Goal: Transaction & Acquisition: Purchase product/service

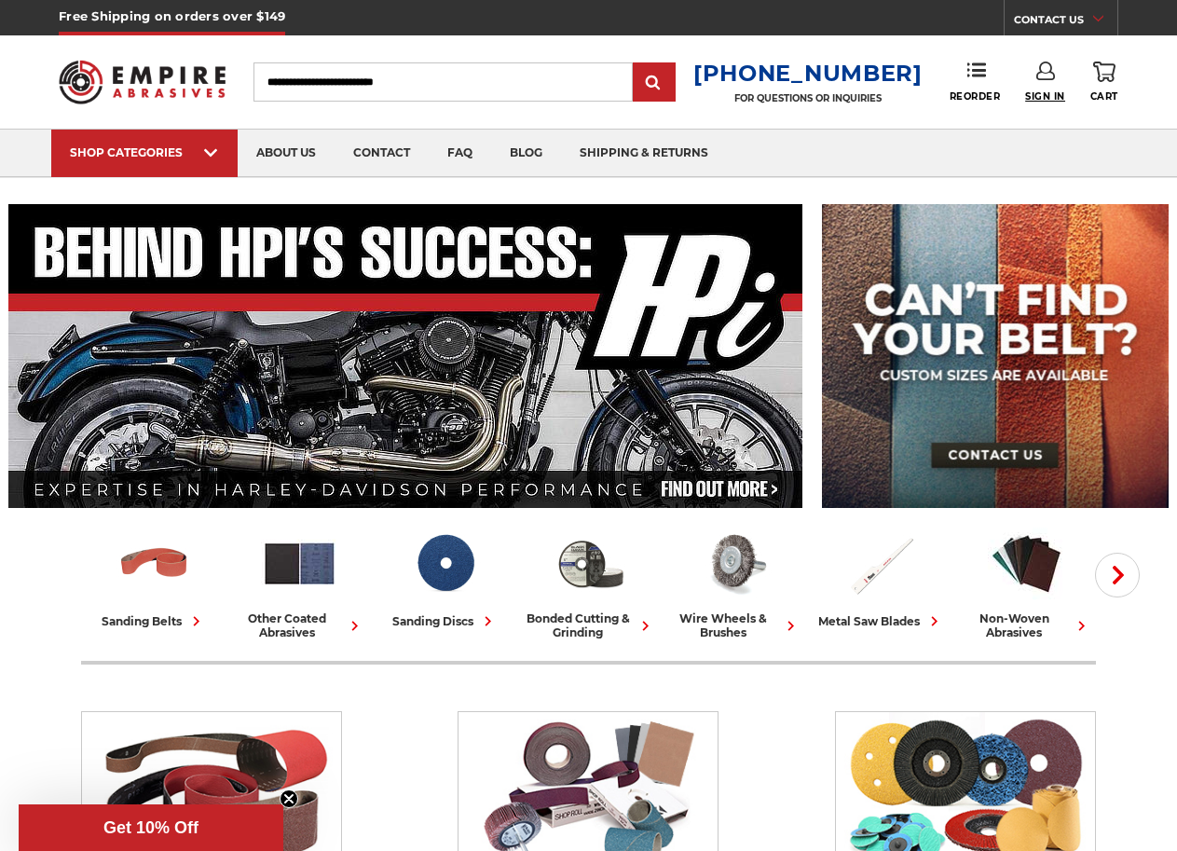
type input "**********"
click at [1038, 97] on span "Sign In" at bounding box center [1045, 96] width 40 height 12
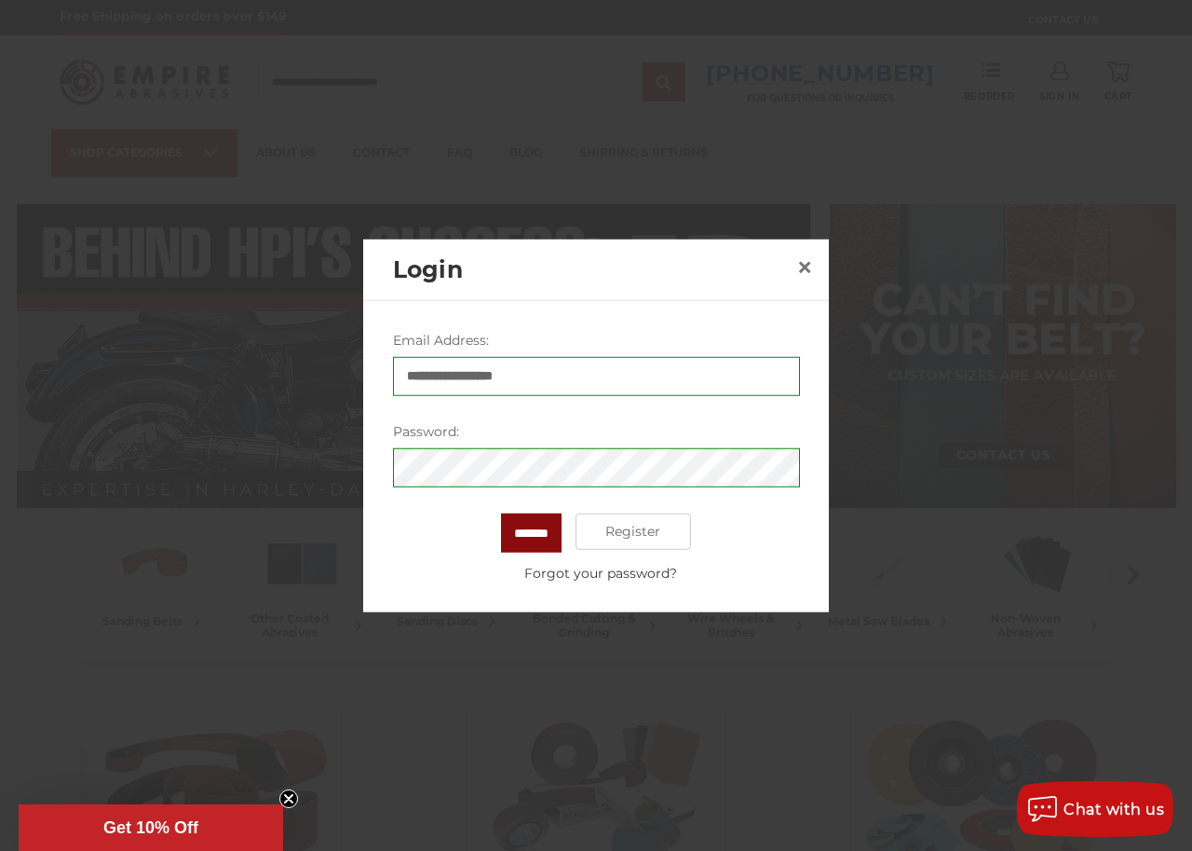
click at [523, 536] on input "*******" at bounding box center [531, 531] width 61 height 39
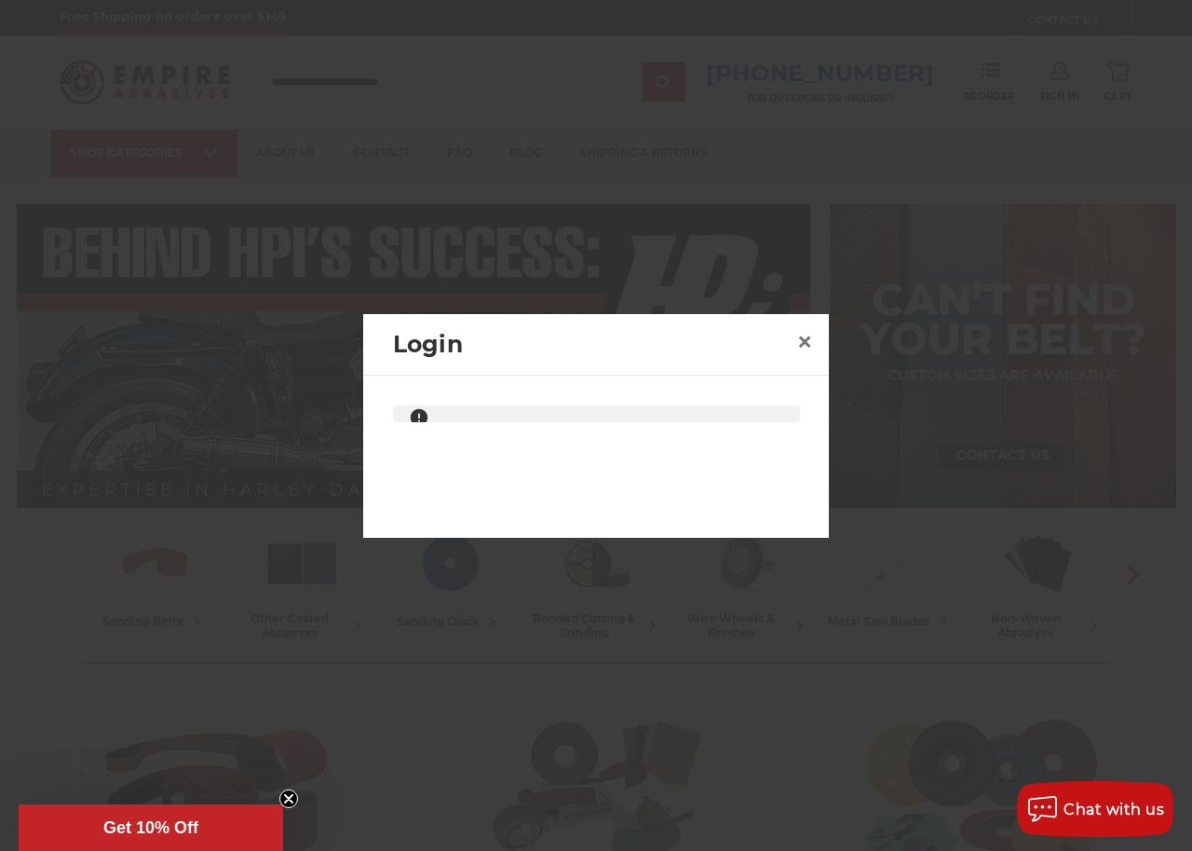
click at [207, 816] on span "Get 10% Off" at bounding box center [151, 827] width 265 height 47
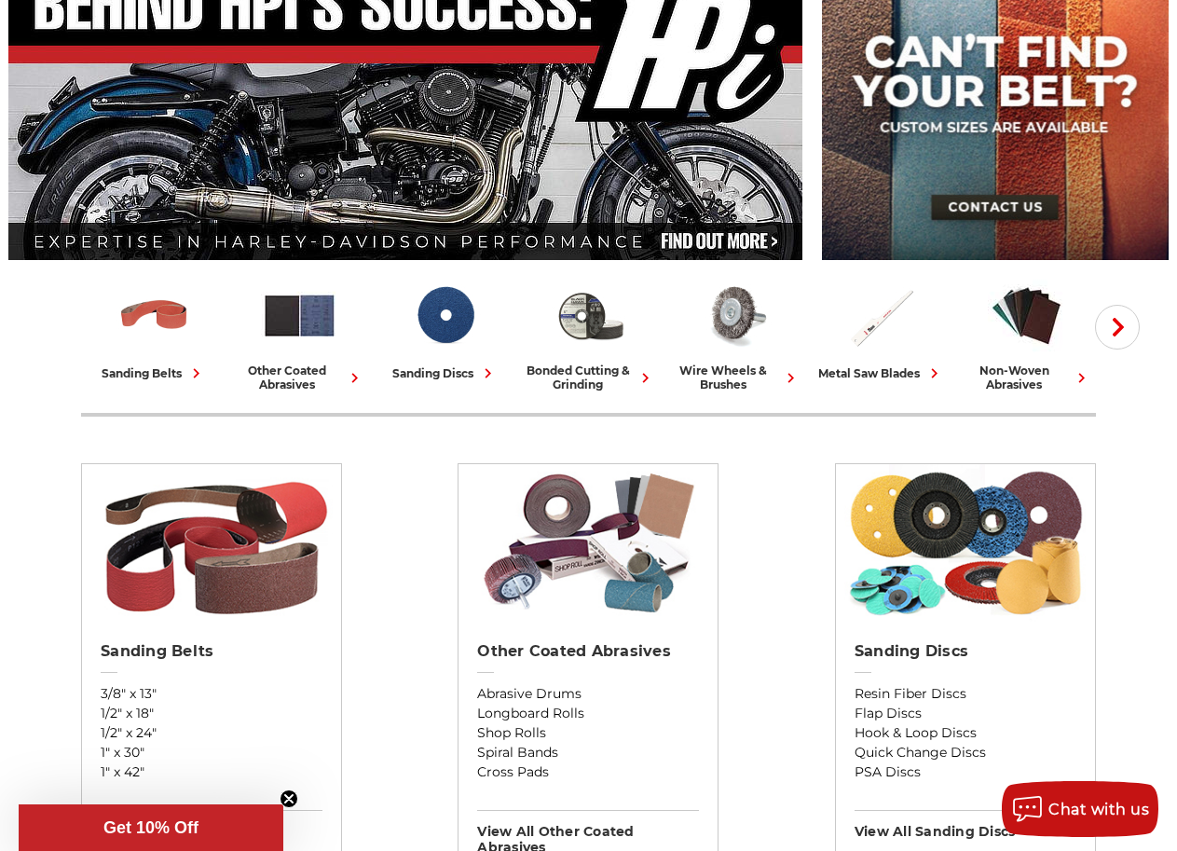
scroll to position [254, 0]
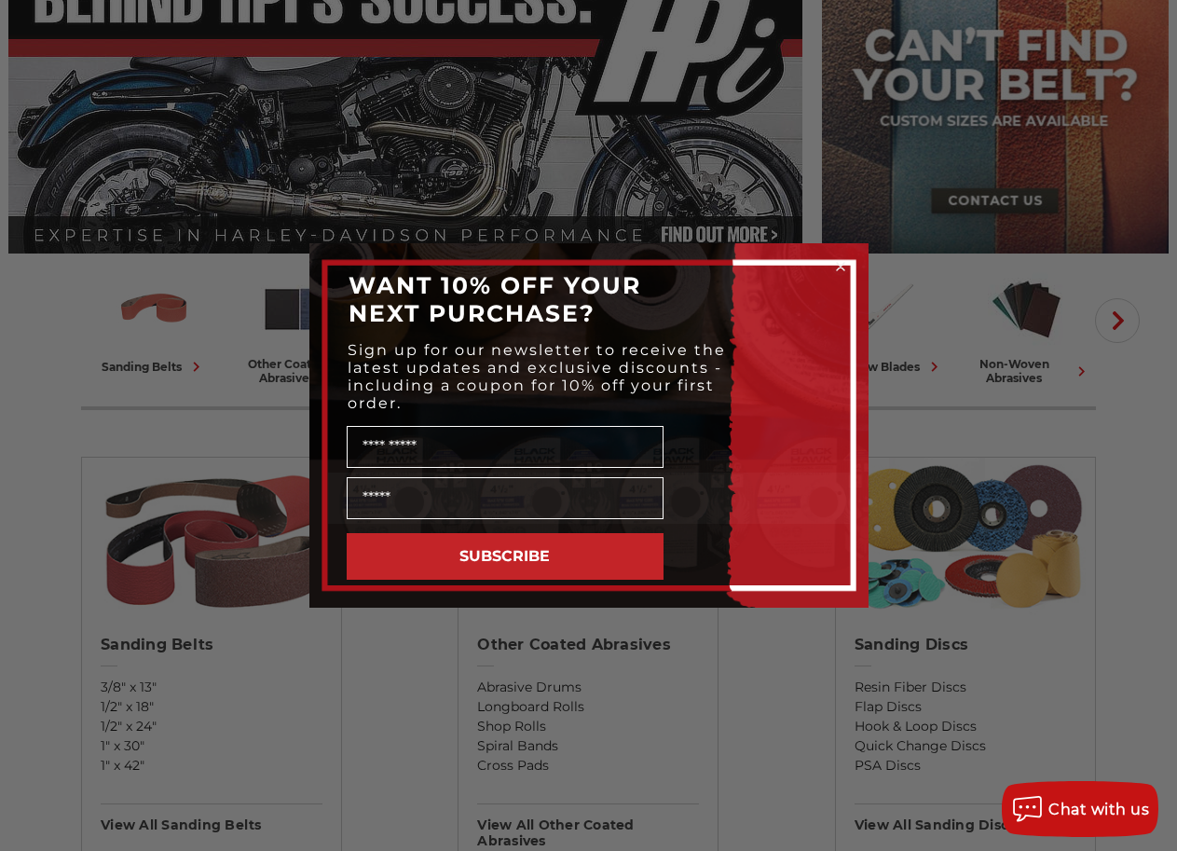
click at [838, 263] on circle "Close dialog" at bounding box center [840, 267] width 18 height 18
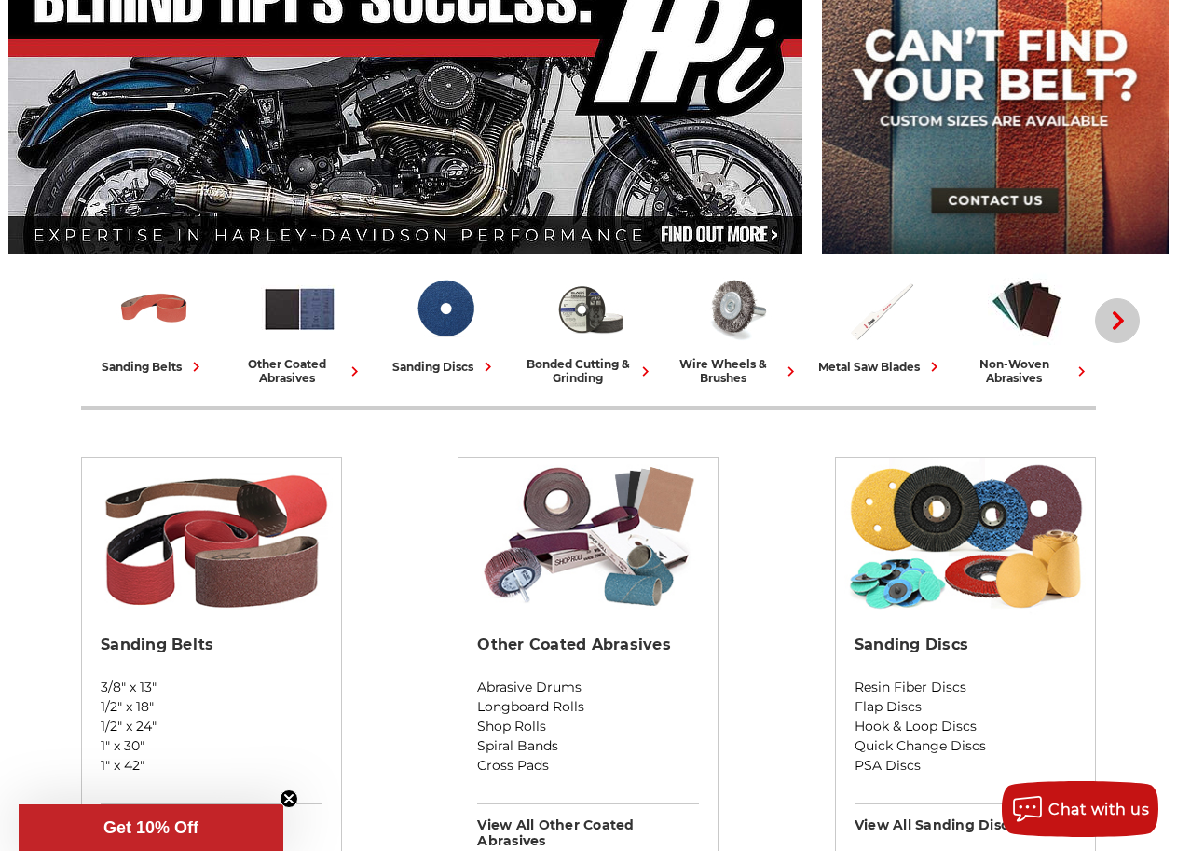
click at [1130, 327] on button "Next" at bounding box center [1117, 320] width 45 height 45
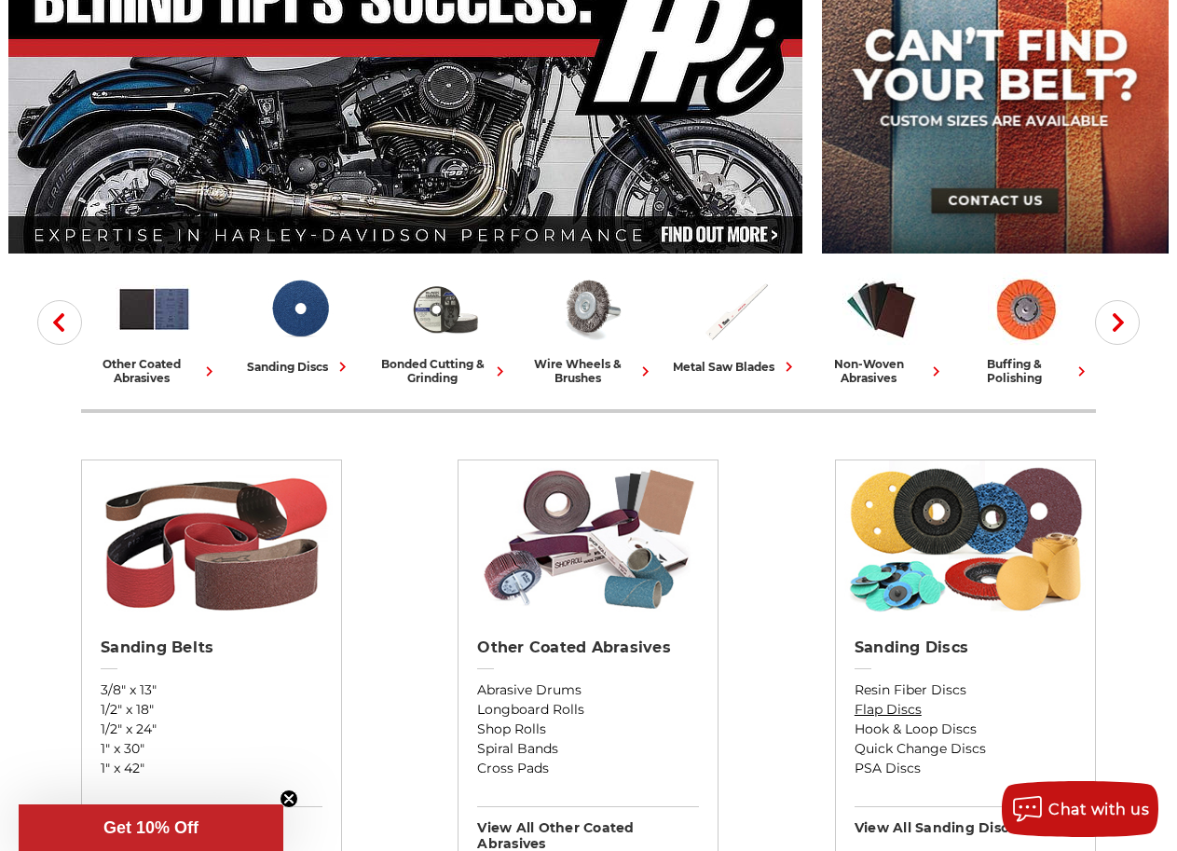
click at [892, 708] on link "Flap Discs" at bounding box center [965, 710] width 222 height 20
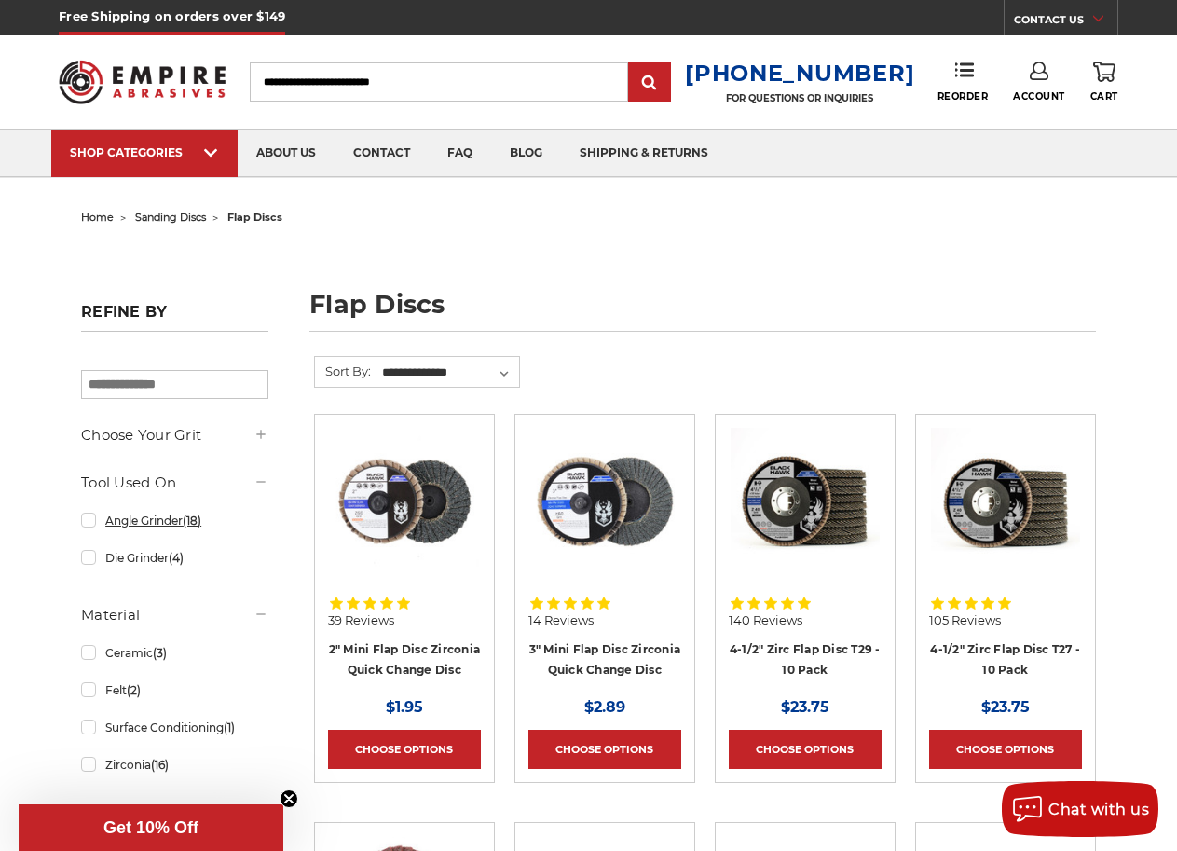
click at [85, 522] on link "Angle Grinder (18)" at bounding box center [174, 520] width 187 height 33
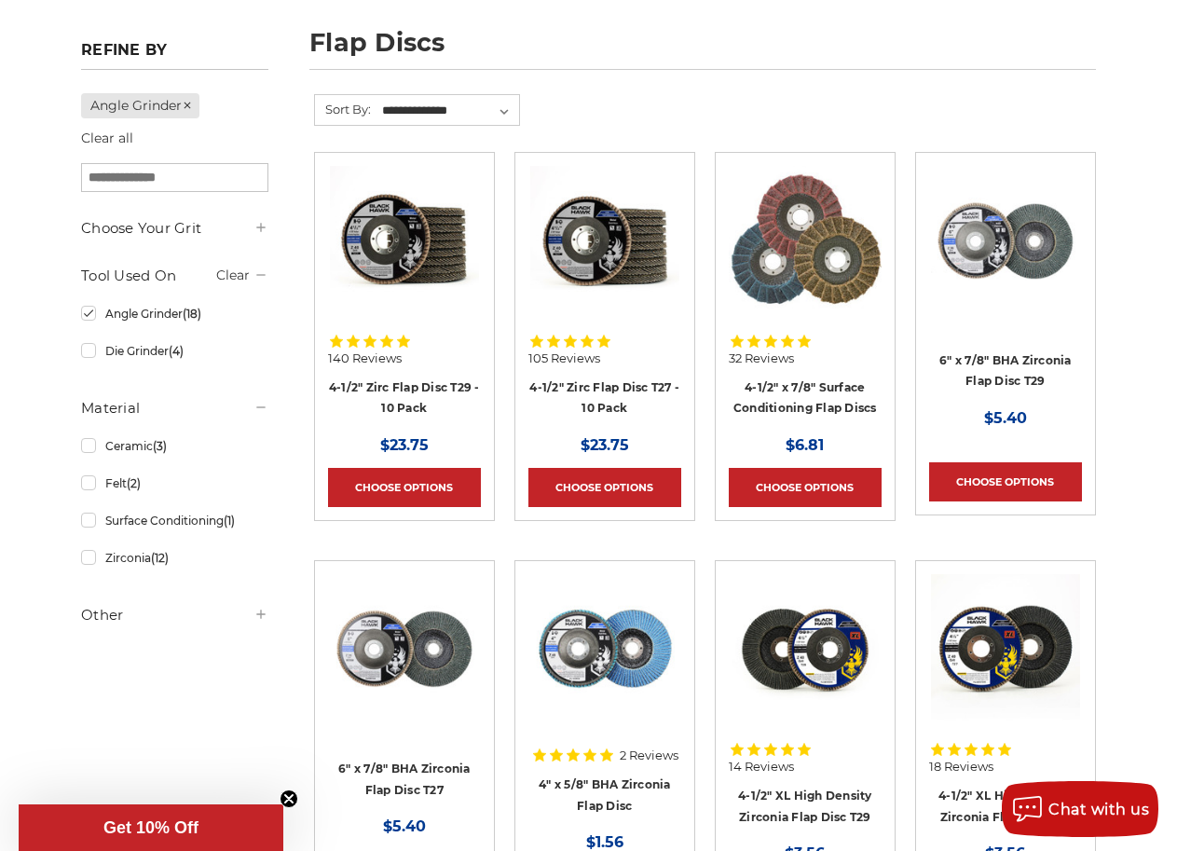
scroll to position [254, 0]
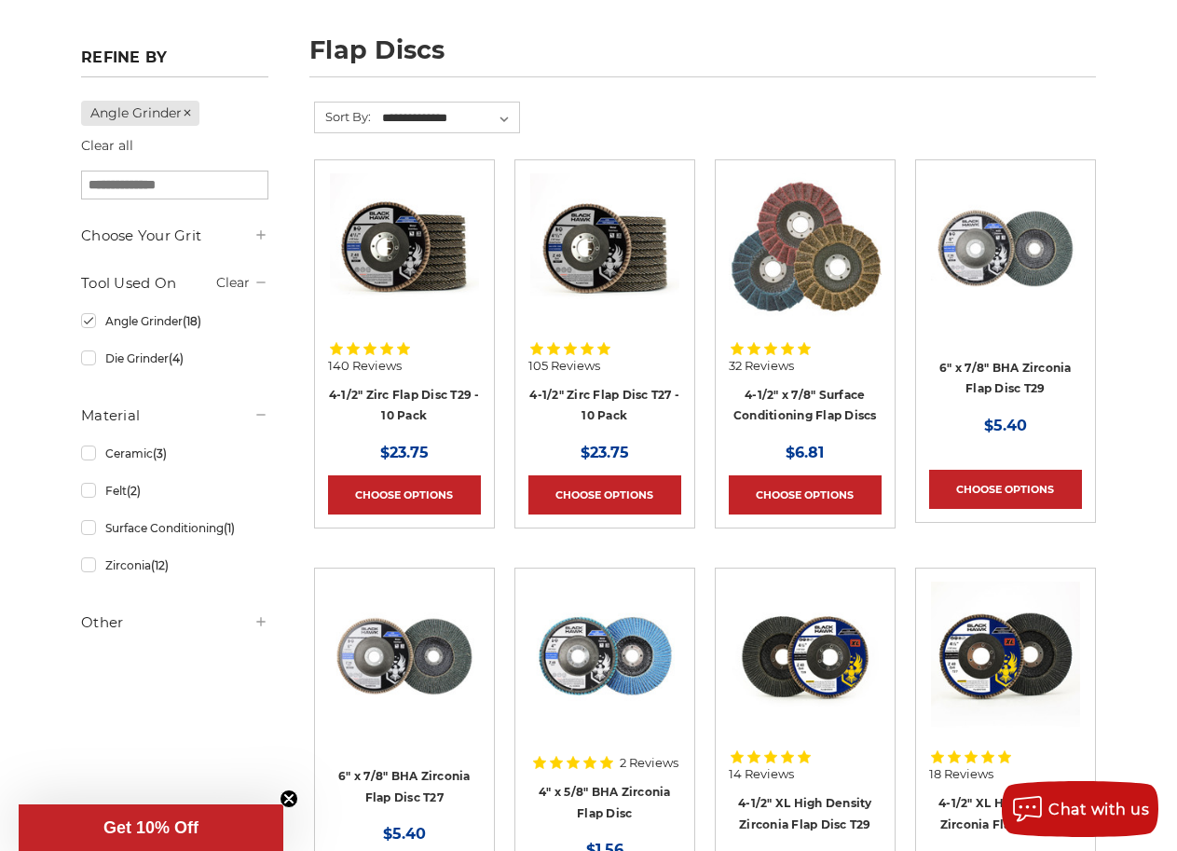
click at [112, 634] on h5 "Other" at bounding box center [174, 622] width 187 height 22
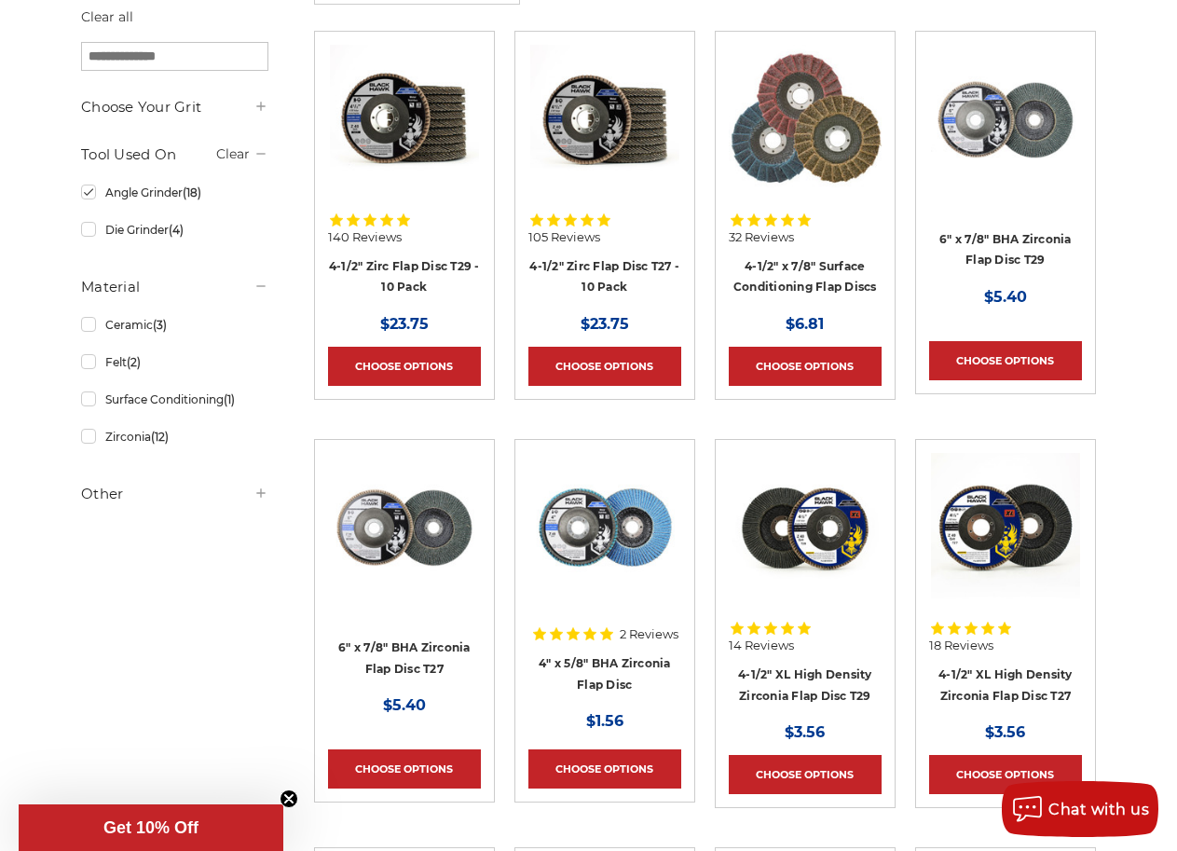
scroll to position [382, 0]
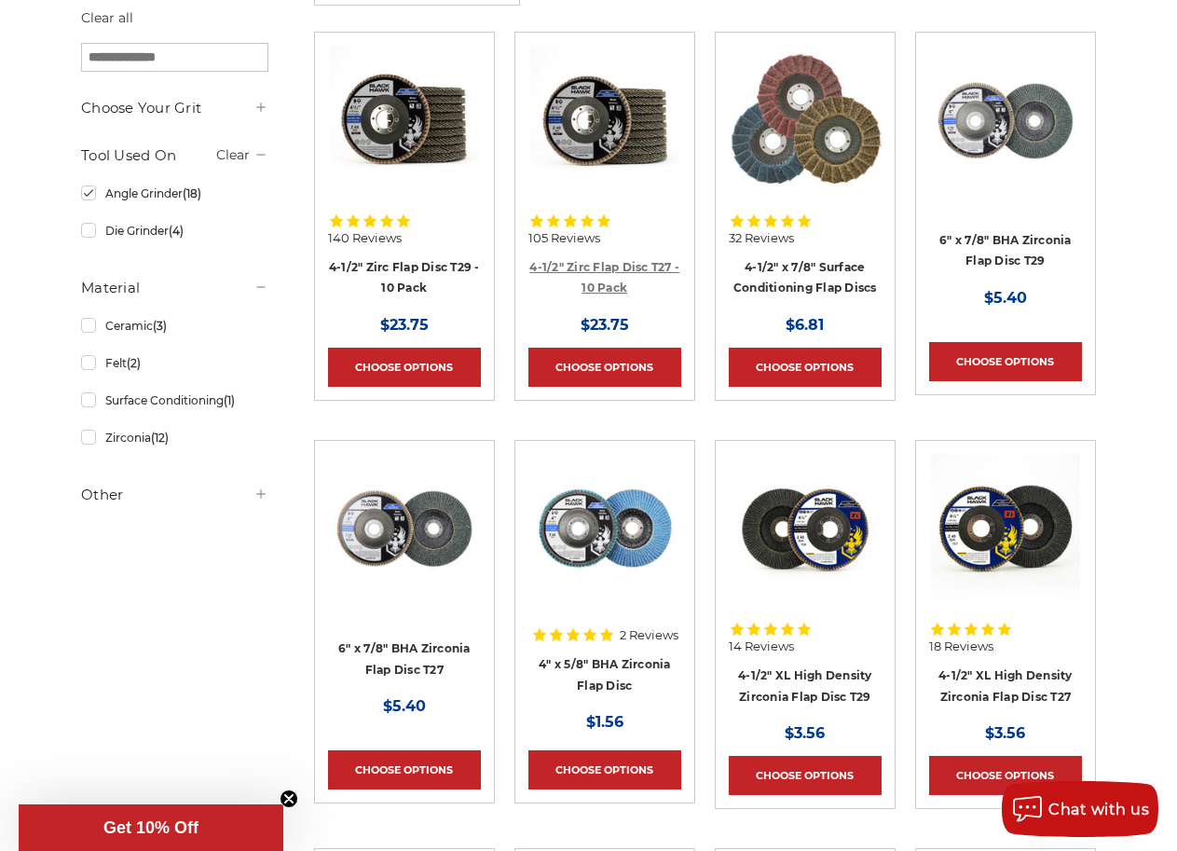
click at [583, 269] on link "4-1/2" Zirc Flap Disc T27 - 10 Pack" at bounding box center [604, 277] width 150 height 35
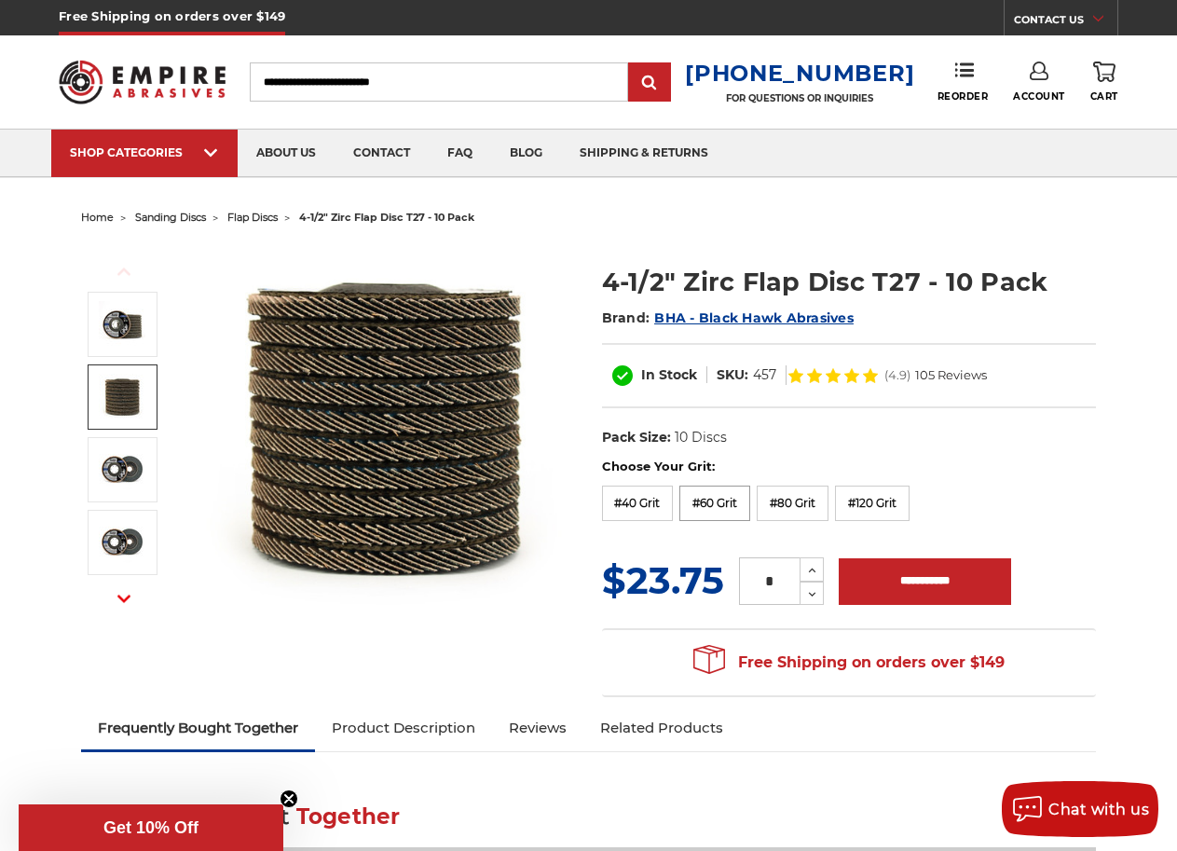
click at [720, 512] on label "#60 Grit" at bounding box center [714, 502] width 71 height 35
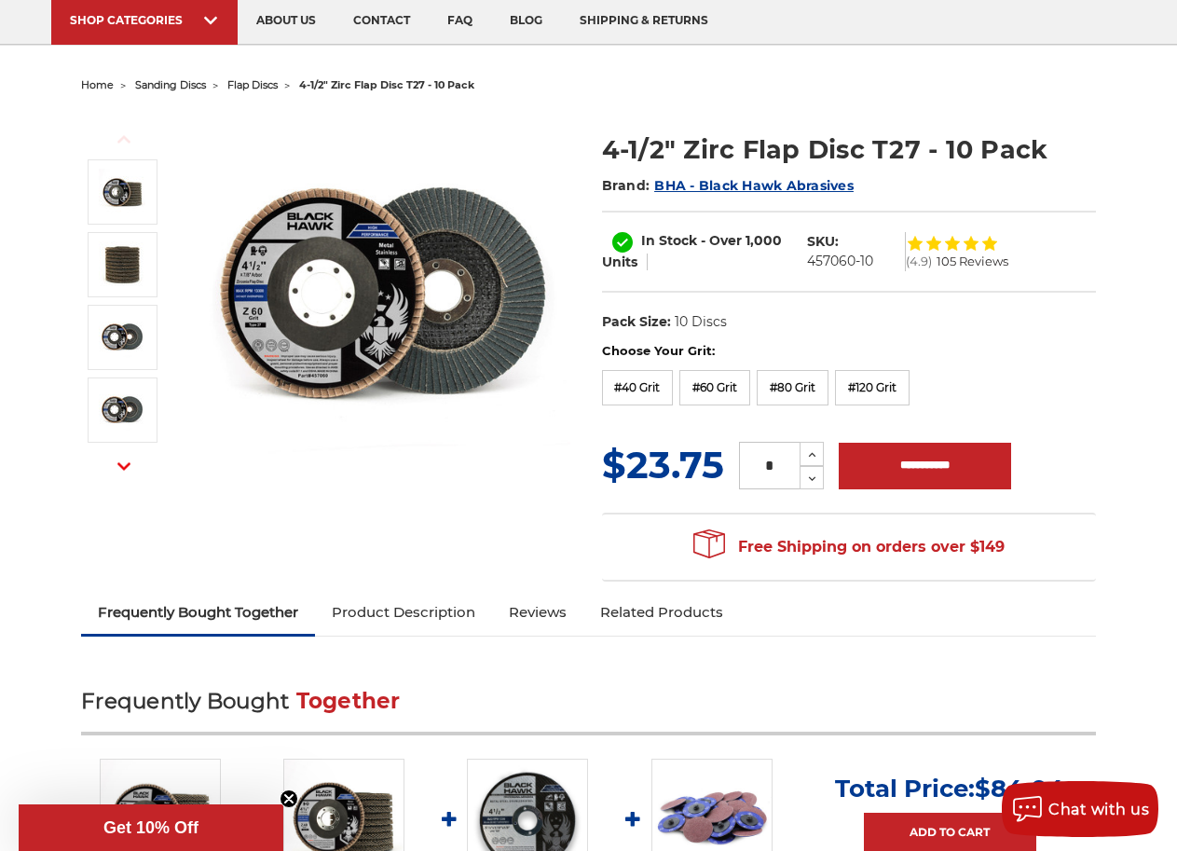
scroll to position [127, 0]
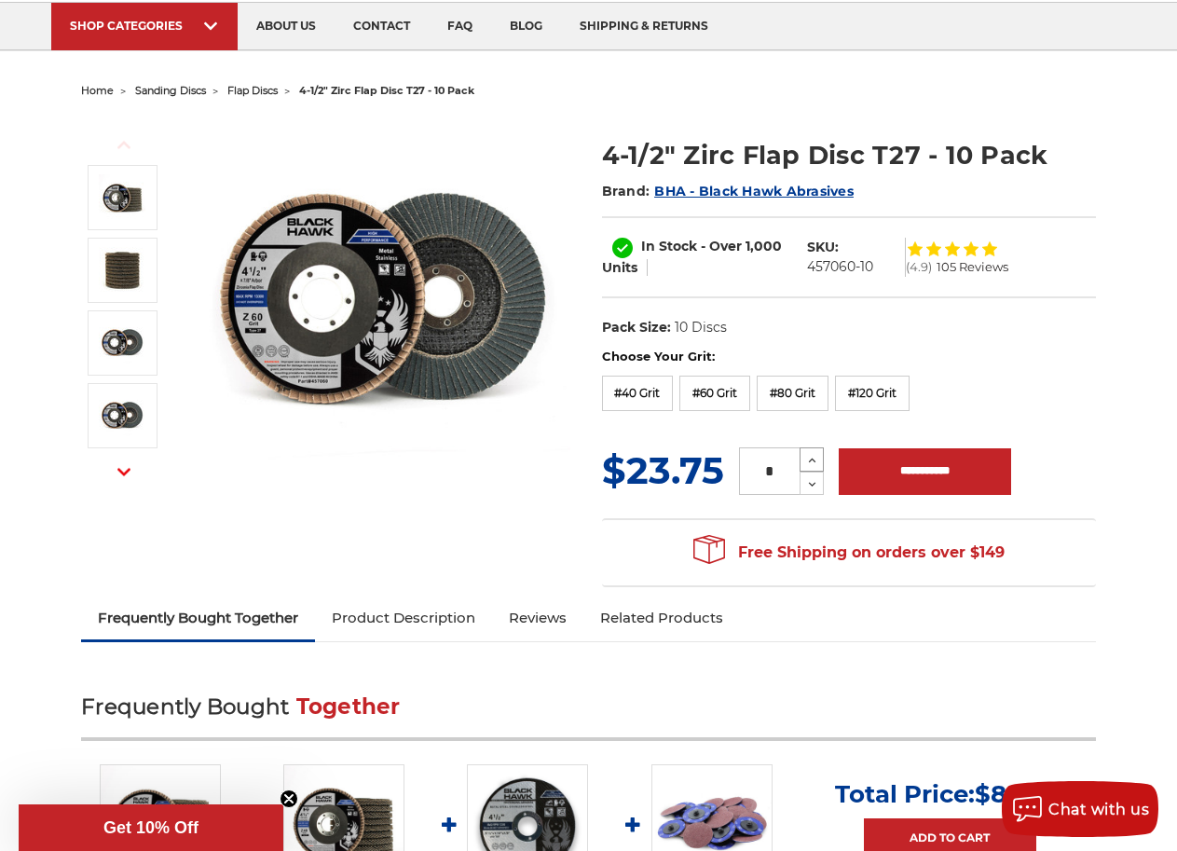
click at [811, 457] on icon at bounding box center [812, 460] width 14 height 17
type input "*"
click at [442, 609] on link "Product Description" at bounding box center [403, 617] width 177 height 41
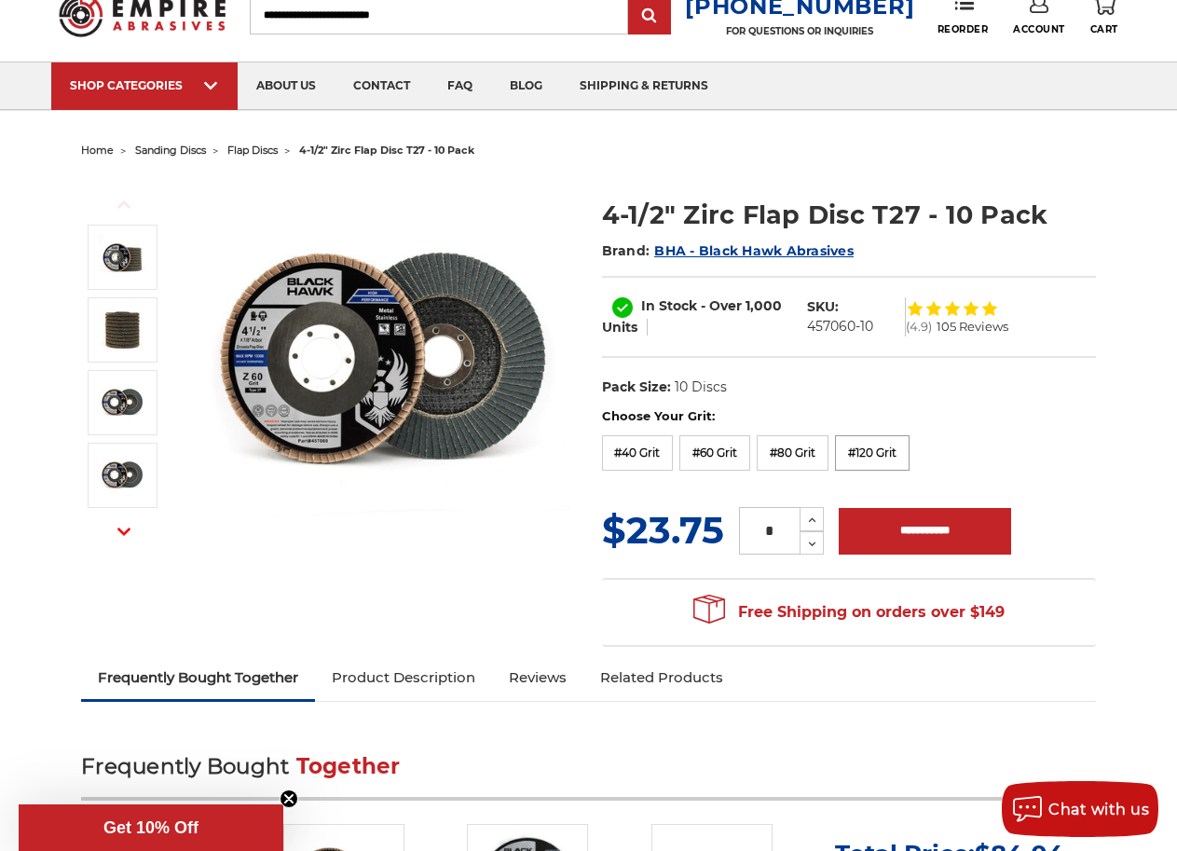
scroll to position [57, 0]
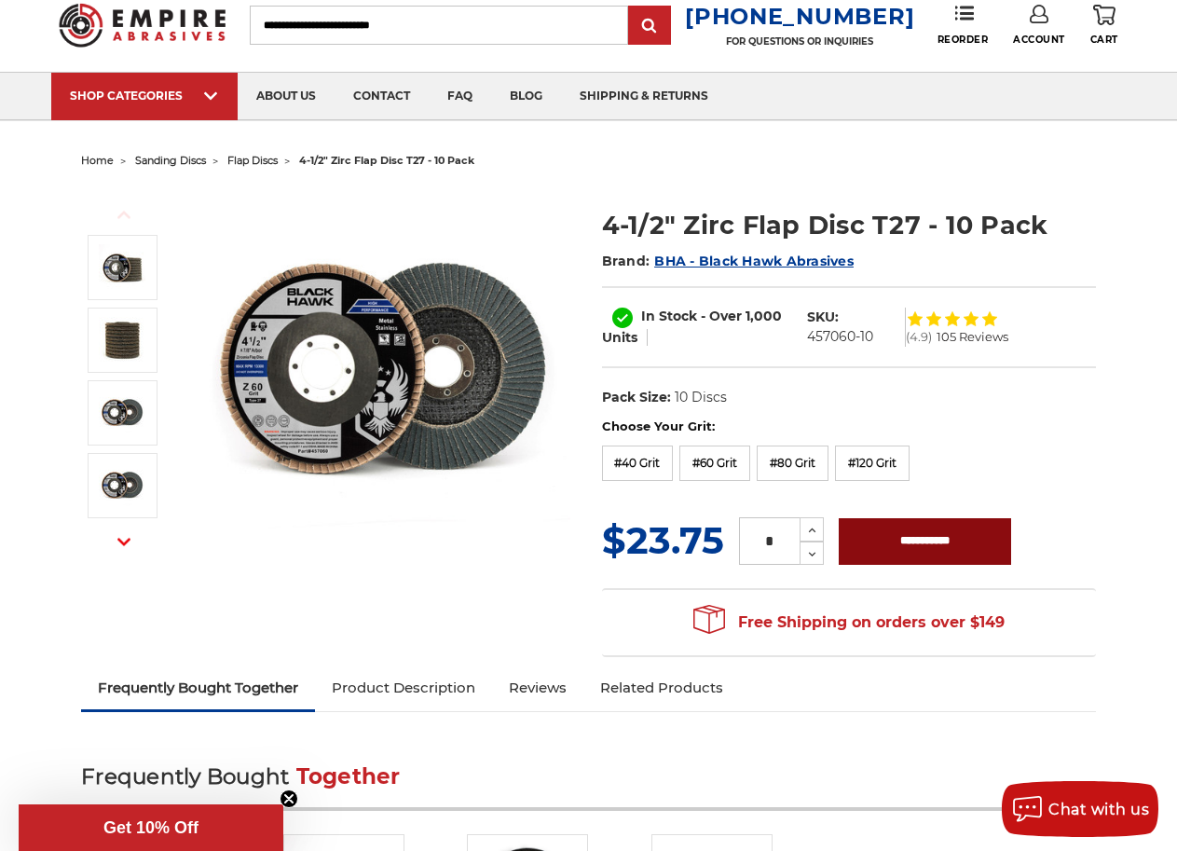
click at [883, 551] on input "**********" at bounding box center [924, 541] width 172 height 47
type input "**********"
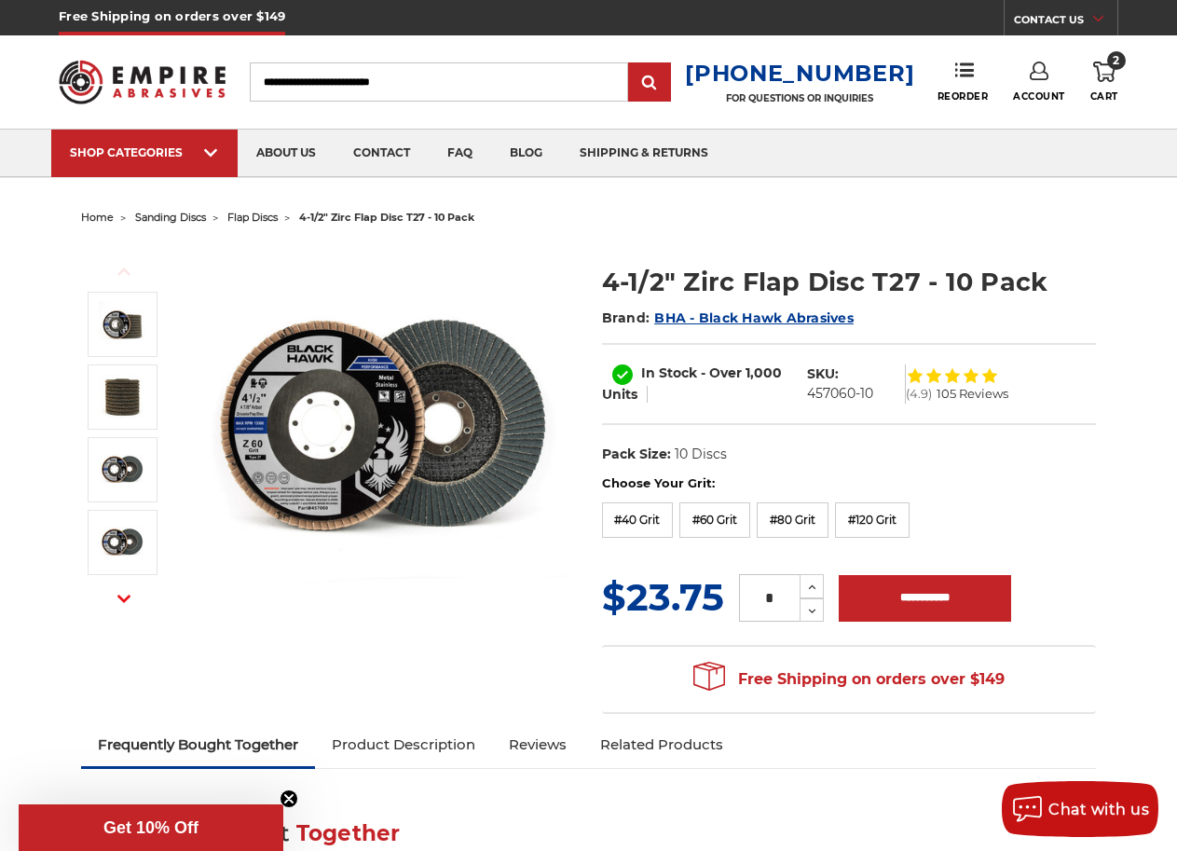
scroll to position [0, 0]
click at [372, 76] on input "Search" at bounding box center [439, 81] width 379 height 39
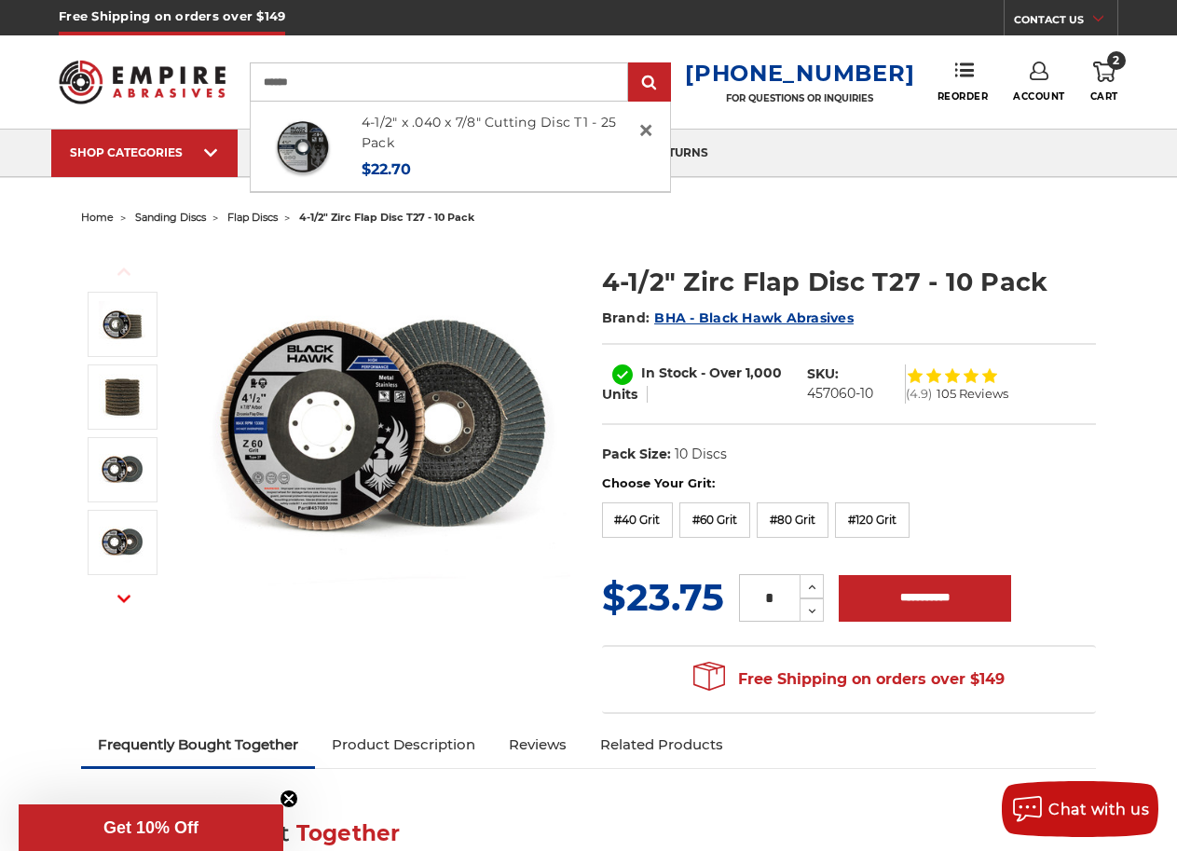
type input "******"
click at [467, 123] on link "4-1/2" x .040 x 7/8" Cutting Disc T1 - 25 Pack" at bounding box center [488, 133] width 254 height 38
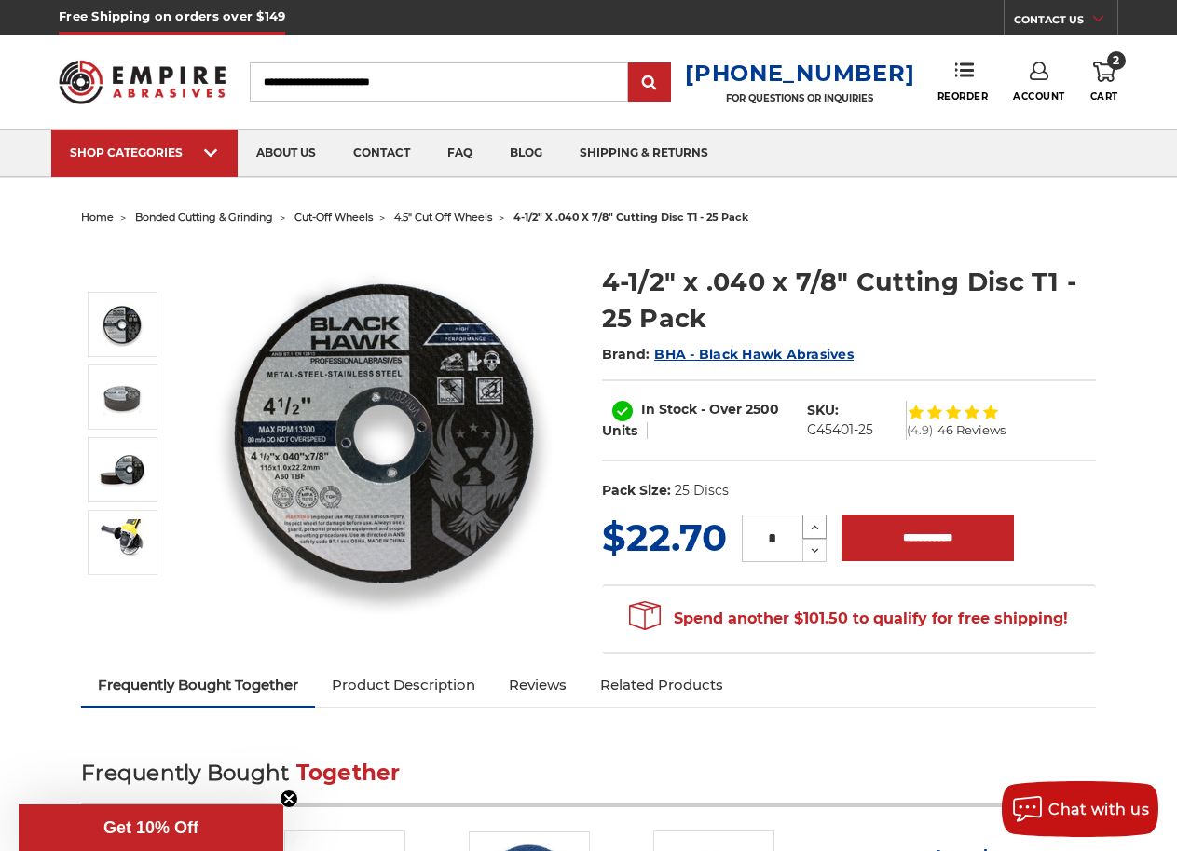
click at [816, 528] on icon at bounding box center [815, 527] width 14 height 17
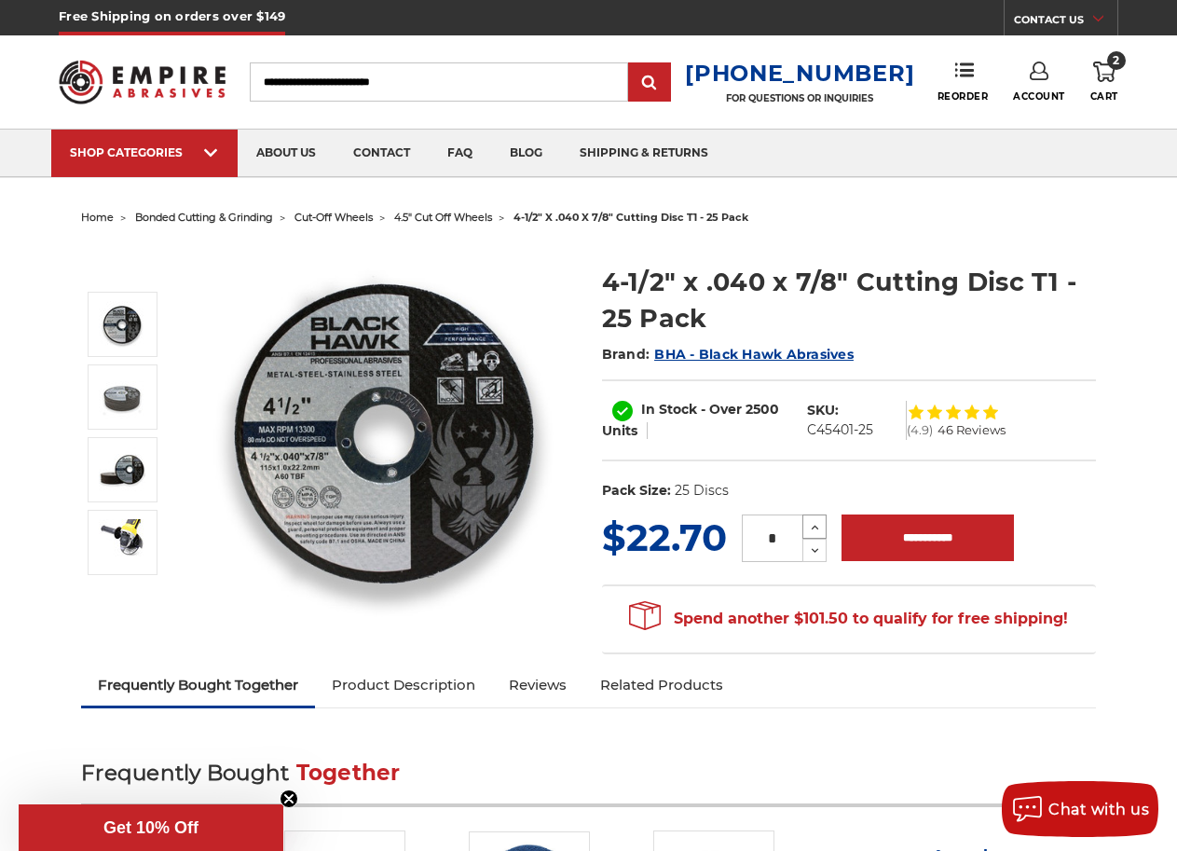
click at [816, 528] on icon at bounding box center [815, 527] width 14 height 17
click at [816, 527] on use at bounding box center [814, 527] width 7 height 5
click at [819, 553] on icon at bounding box center [815, 550] width 14 height 17
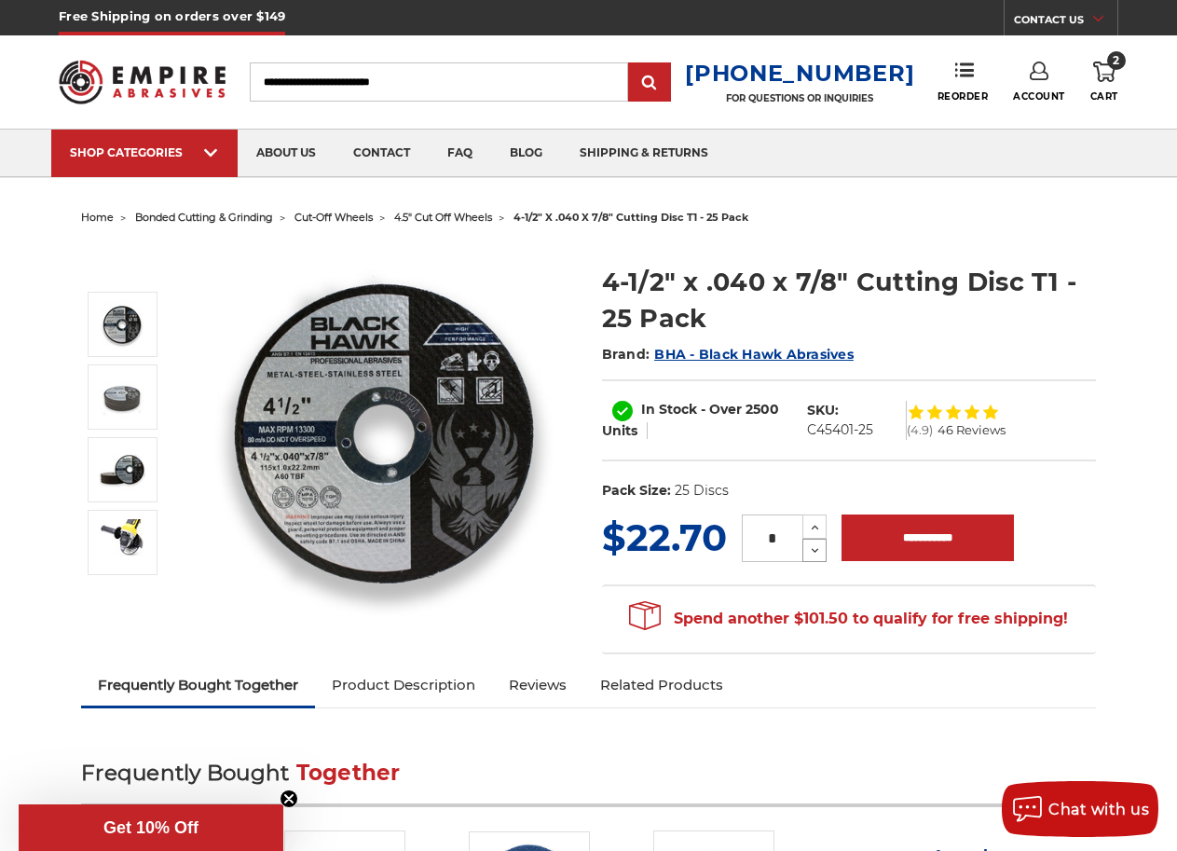
click at [816, 539] on button "Decrease Quantity:" at bounding box center [814, 549] width 24 height 23
type input "*"
click at [878, 532] on input "**********" at bounding box center [927, 537] width 172 height 47
type input "**********"
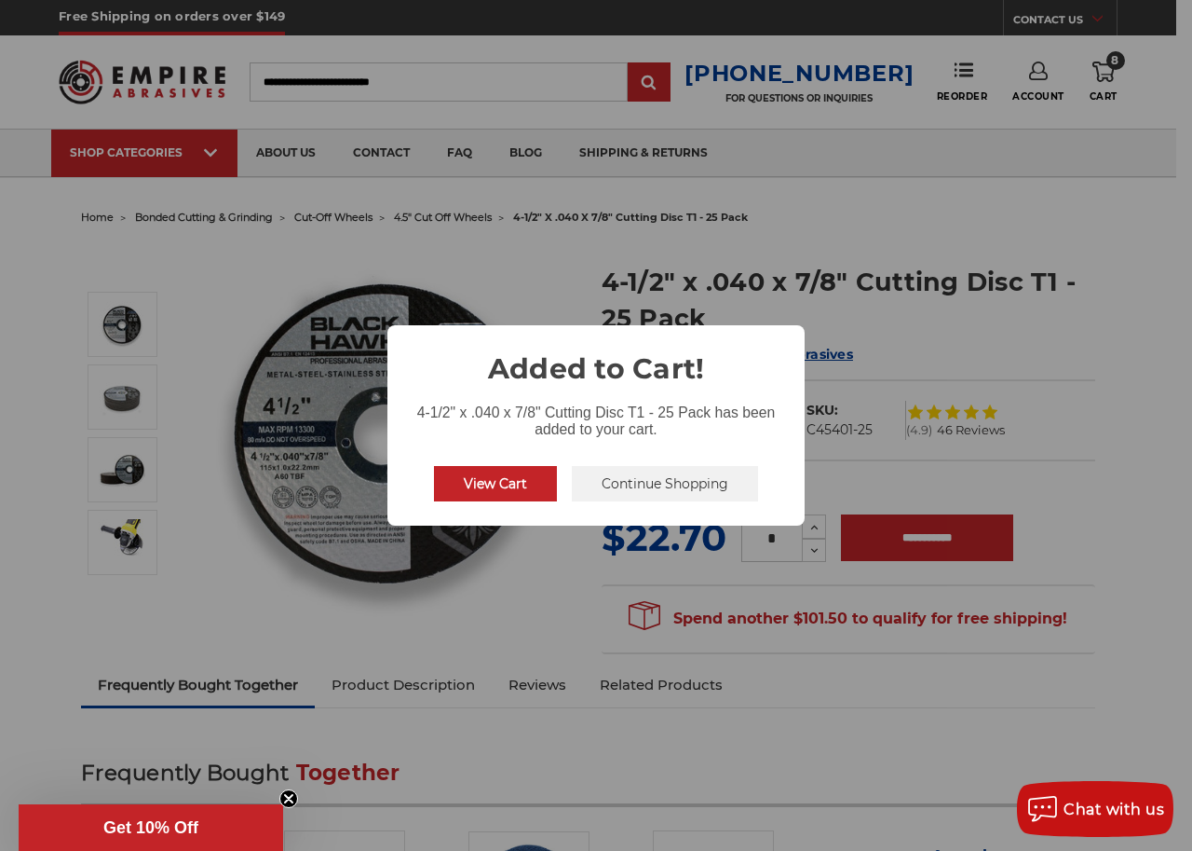
click at [687, 477] on button "Continue Shopping" at bounding box center [665, 483] width 186 height 35
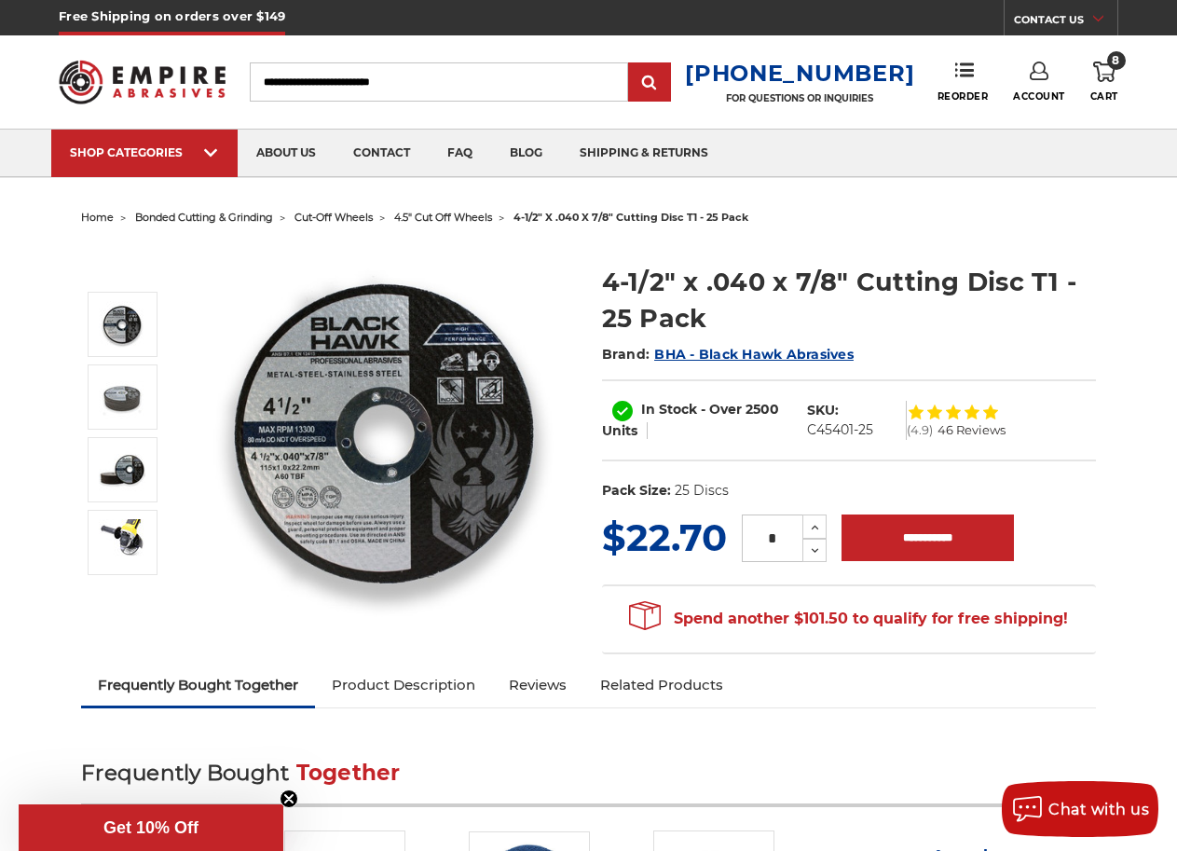
click at [436, 91] on input "Search" at bounding box center [439, 81] width 379 height 39
click at [439, 86] on input "Search" at bounding box center [439, 81] width 379 height 39
click at [440, 87] on input "Search" at bounding box center [439, 81] width 379 height 39
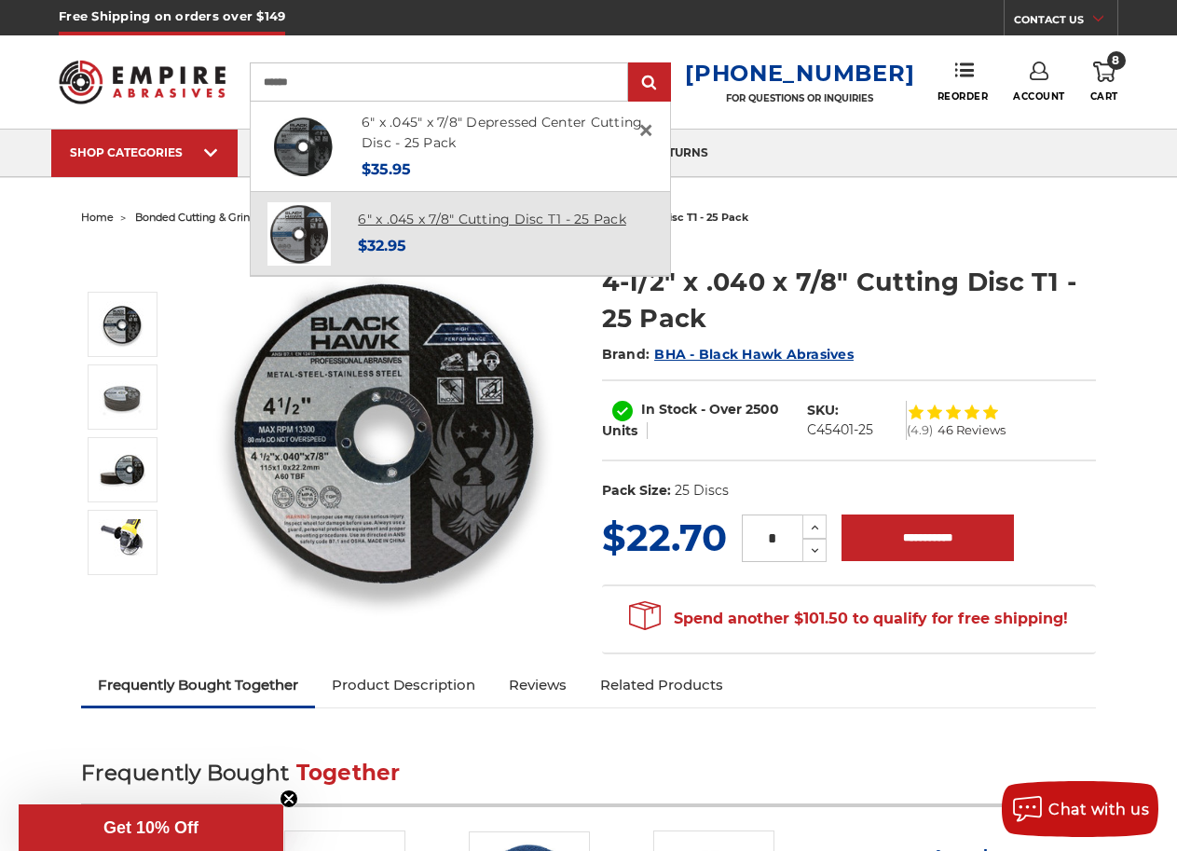
type input "******"
click at [493, 223] on link "6" x .045 x 7/8" Cutting Disc T1 - 25 Pack" at bounding box center [492, 219] width 268 height 17
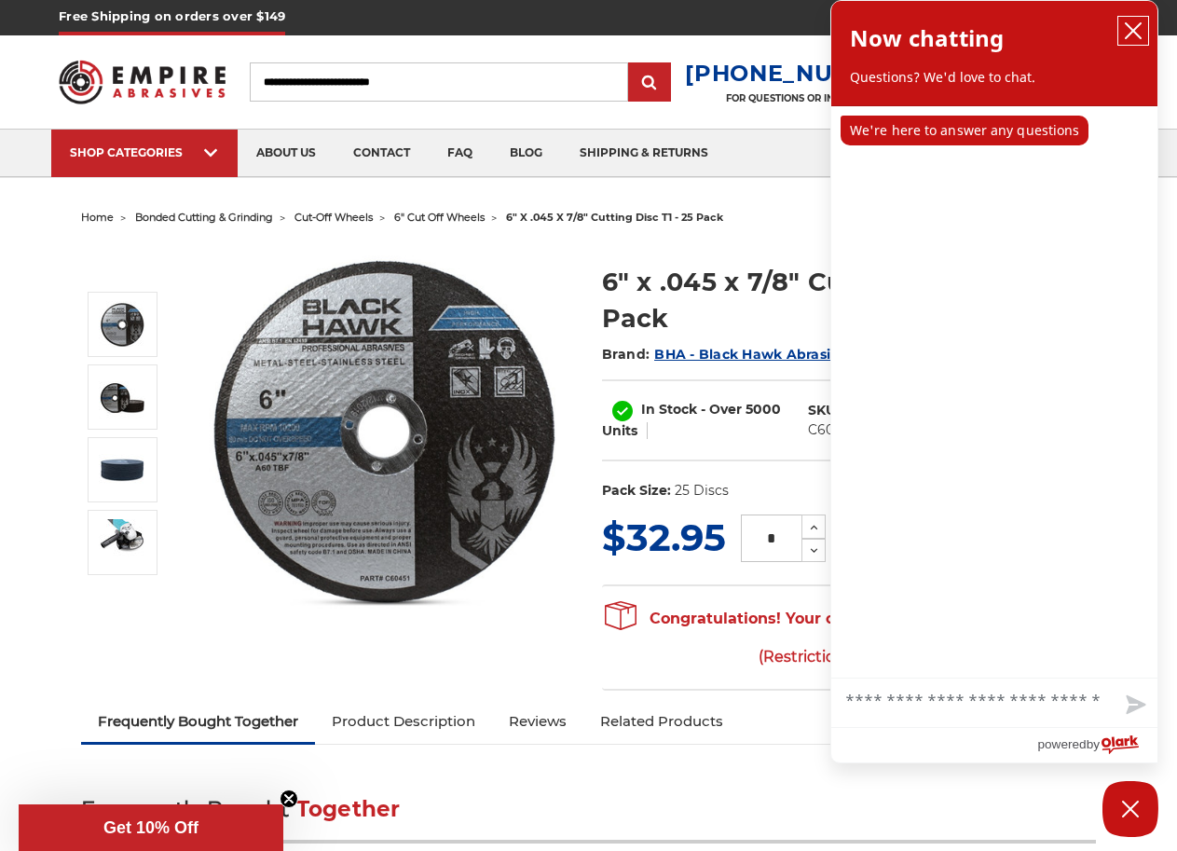
click at [1136, 29] on icon "close chatbox" at bounding box center [1132, 30] width 15 height 15
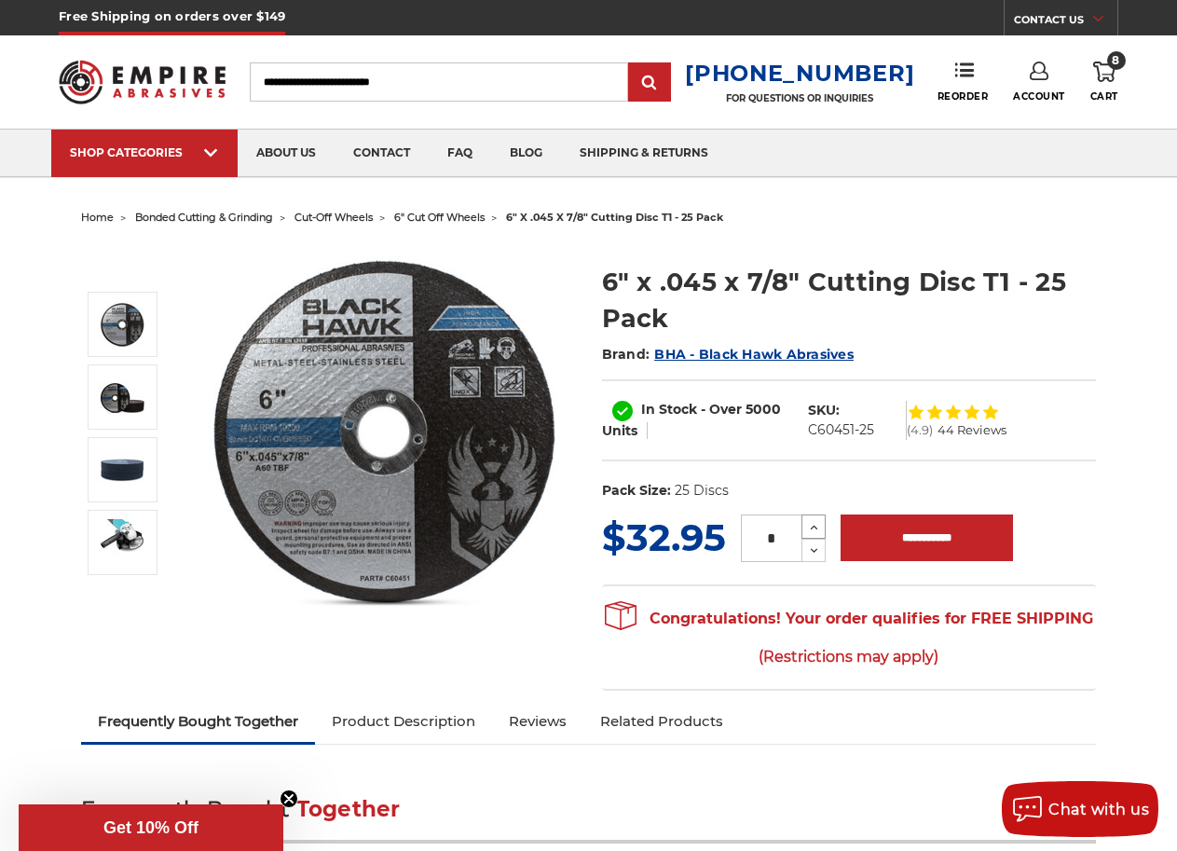
click at [813, 523] on icon at bounding box center [814, 527] width 14 height 17
type input "*"
click at [918, 542] on input "**********" at bounding box center [926, 537] width 172 height 47
type input "**********"
click at [1114, 99] on span "Cart" at bounding box center [1104, 96] width 28 height 12
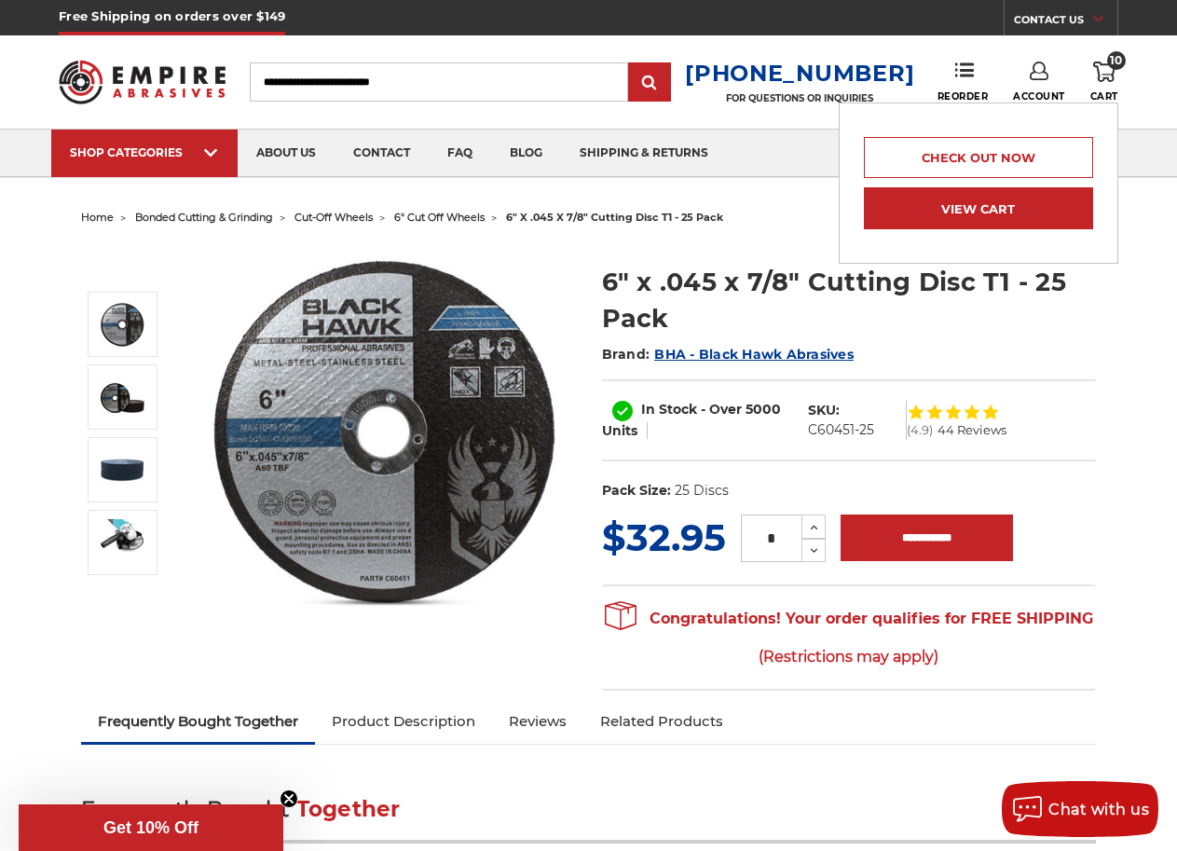
click at [1023, 204] on link "View Cart" at bounding box center [978, 208] width 229 height 42
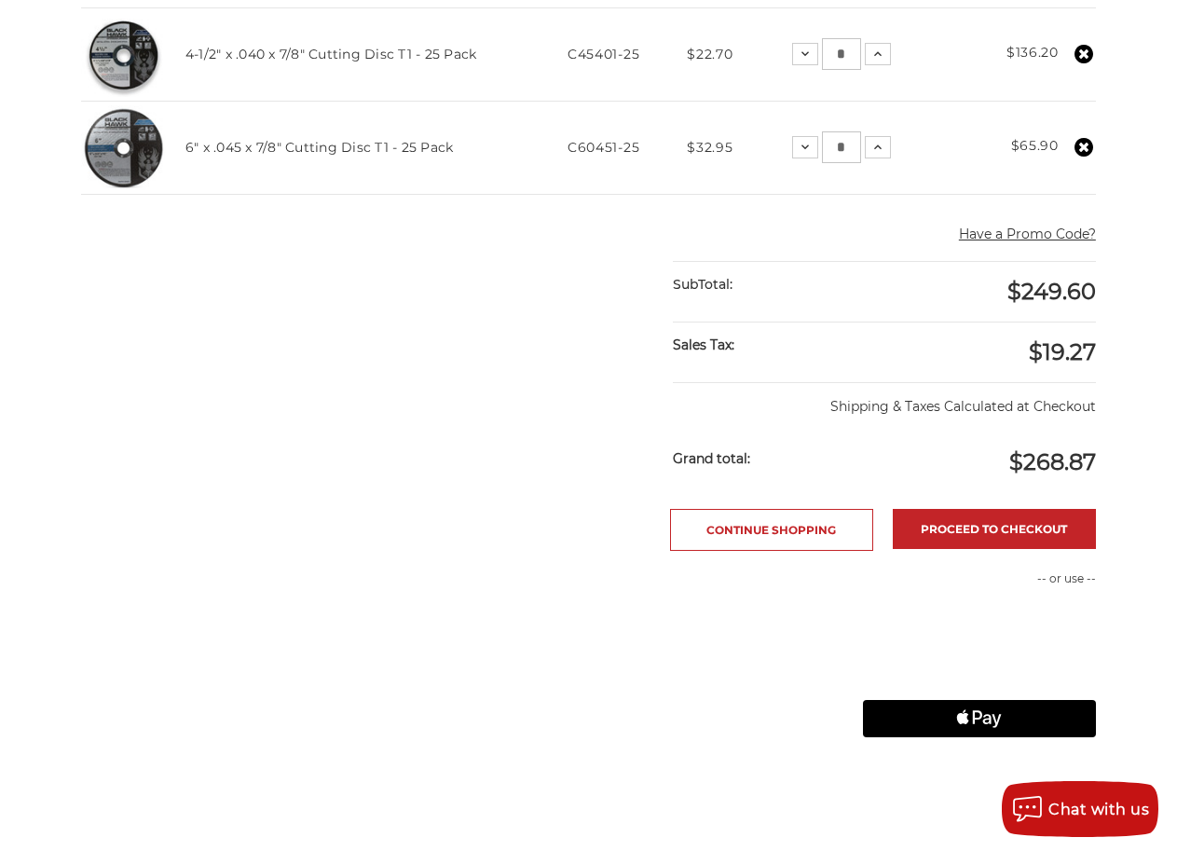
scroll to position [637, 0]
click at [974, 535] on link "Proceed to checkout" at bounding box center [993, 529] width 203 height 40
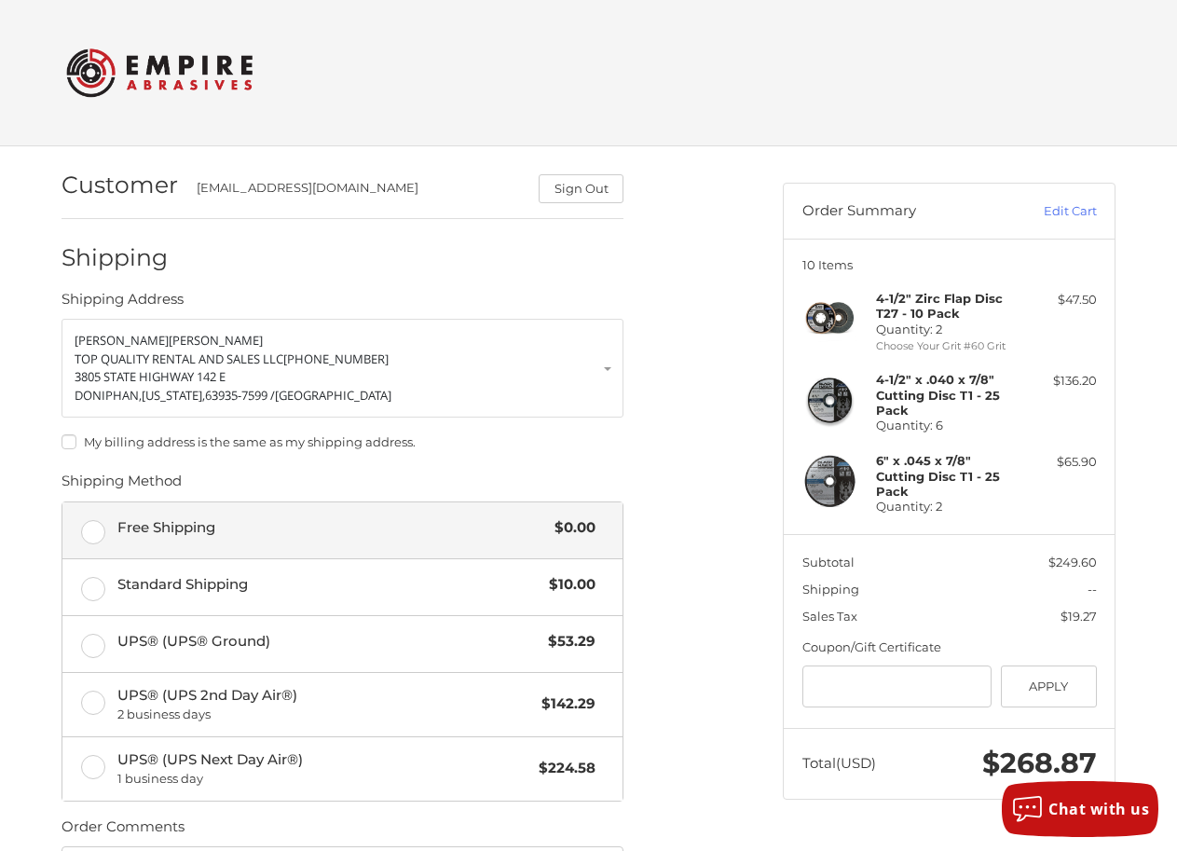
click at [88, 533] on label "Free Shipping $0.00" at bounding box center [342, 530] width 560 height 56
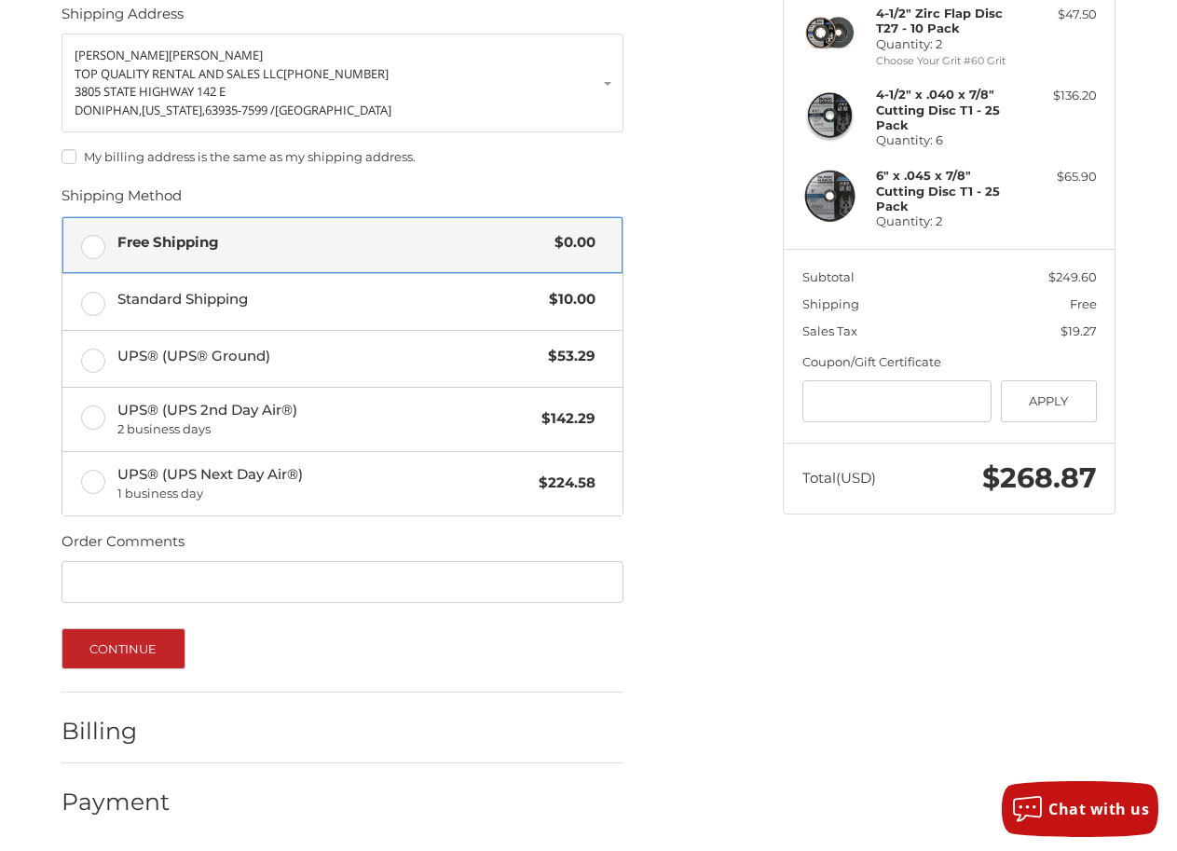
scroll to position [286, 0]
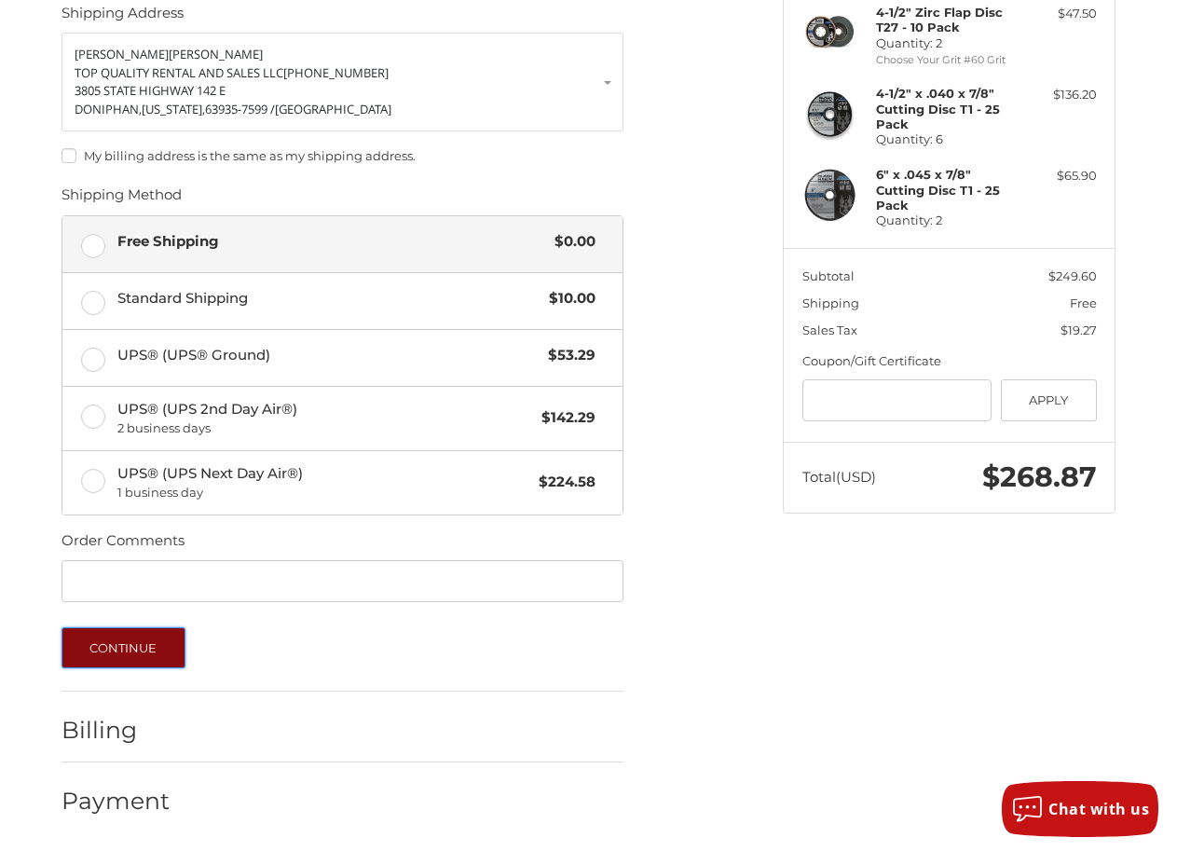
click at [156, 653] on button "Continue" at bounding box center [123, 647] width 124 height 41
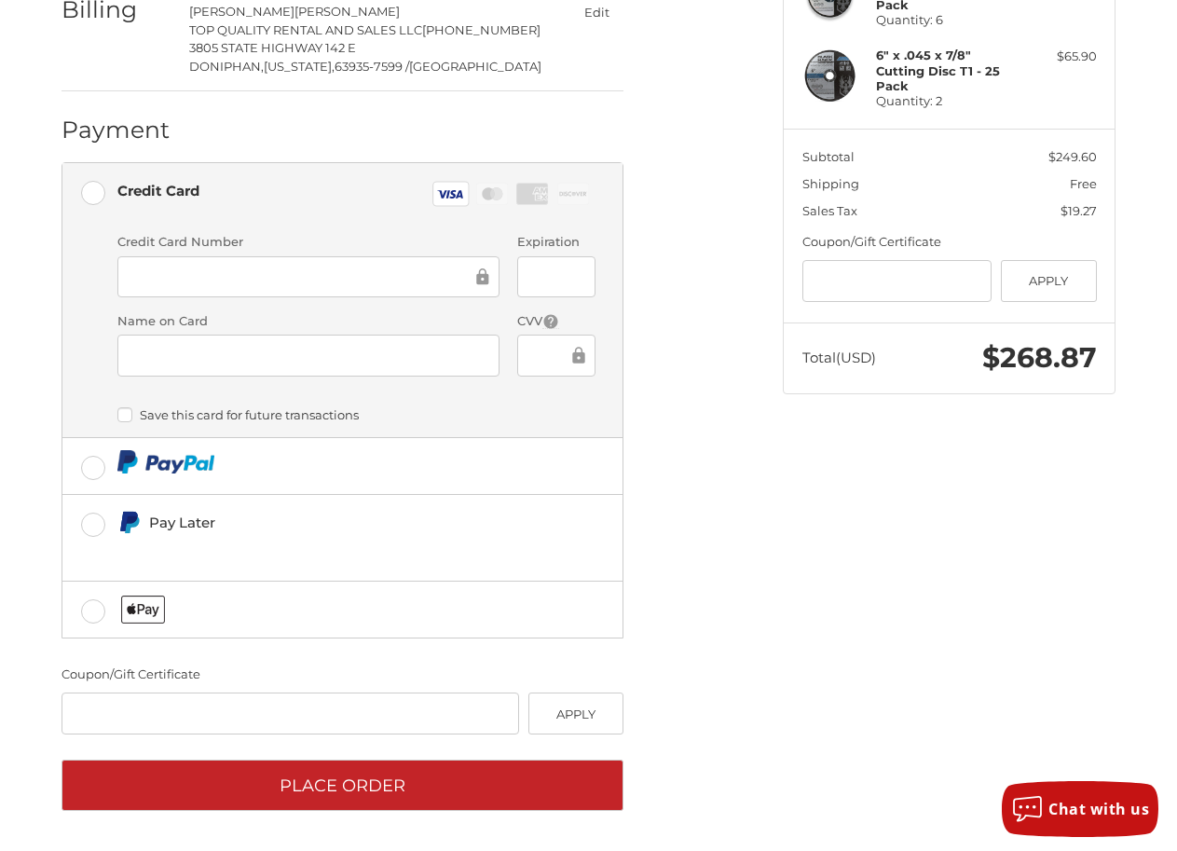
scroll to position [406, 0]
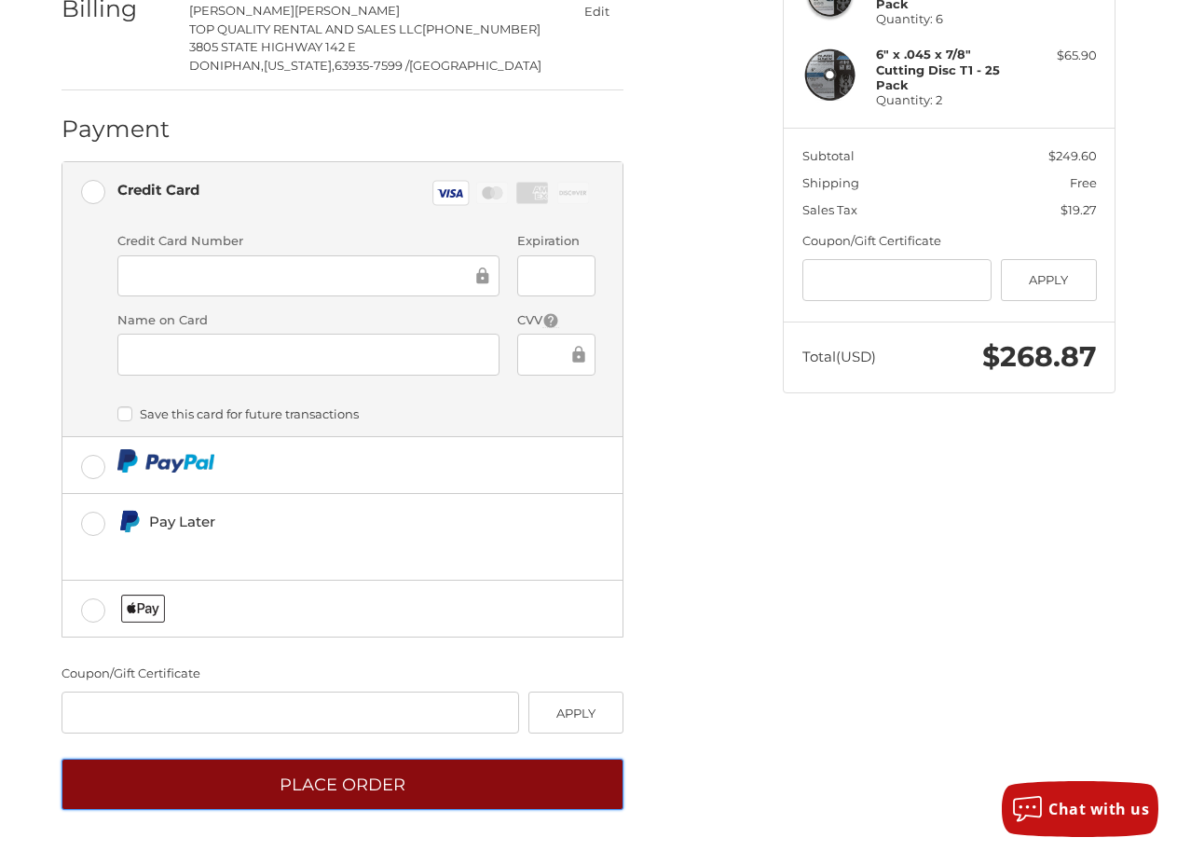
click at [406, 778] on button "Place Order" at bounding box center [342, 783] width 562 height 51
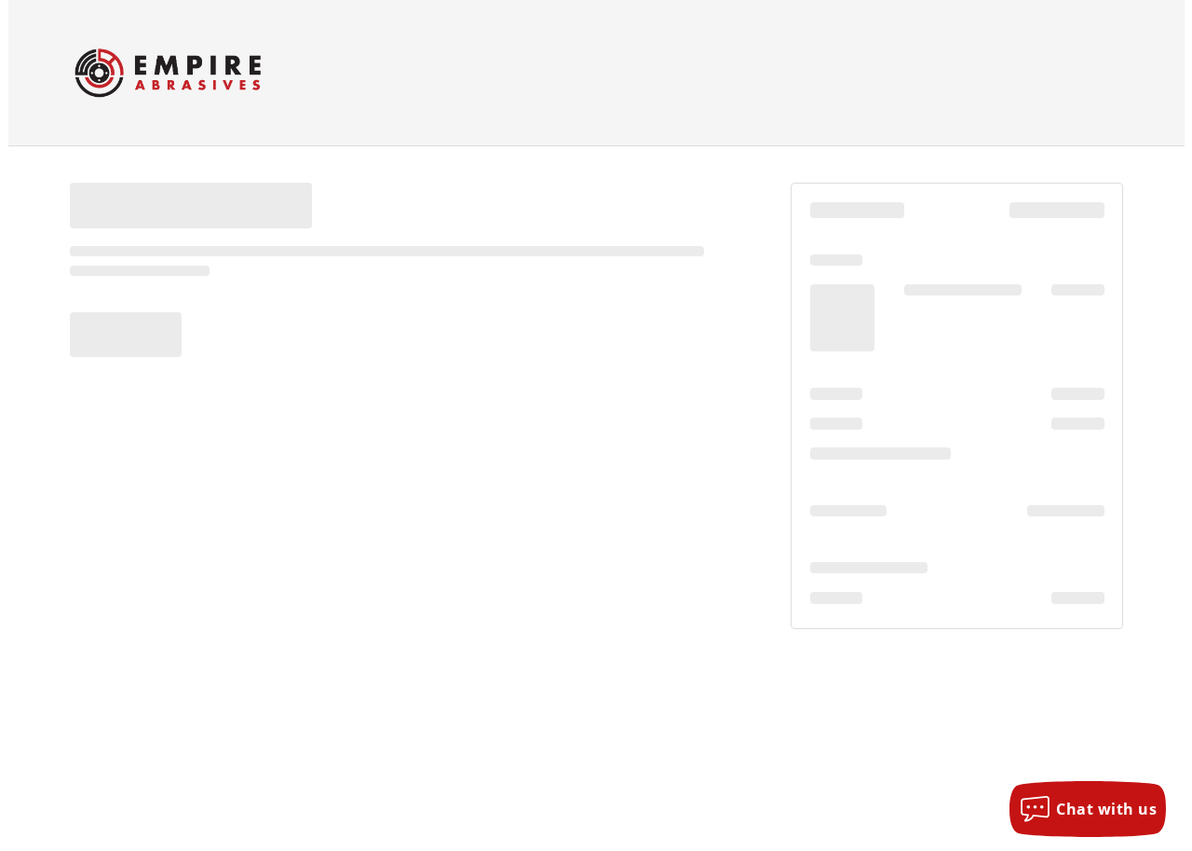
scroll to position [0, 0]
